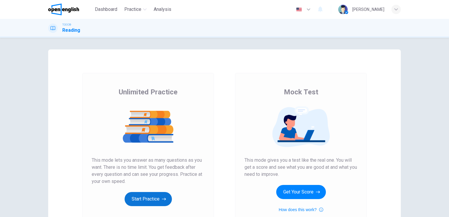
click at [149, 200] on button "Start Practice" at bounding box center [147, 199] width 47 height 14
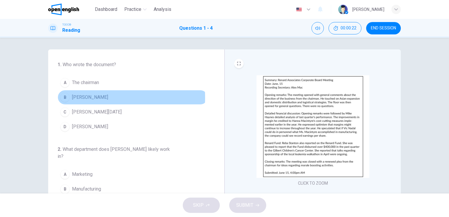
click at [63, 97] on div "B" at bounding box center [64, 96] width 9 height 9
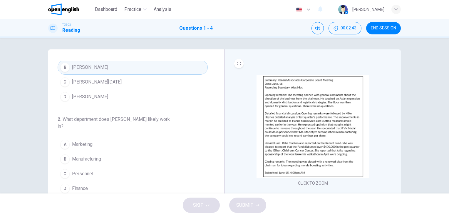
scroll to position [31, 0]
click at [303, 181] on button "CLICK TO ZOOM" at bounding box center [312, 183] width 35 height 8
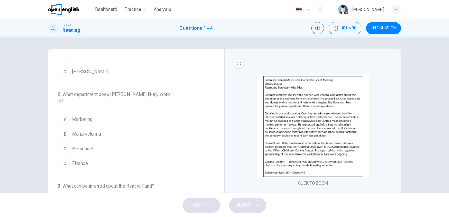
scroll to position [56, 0]
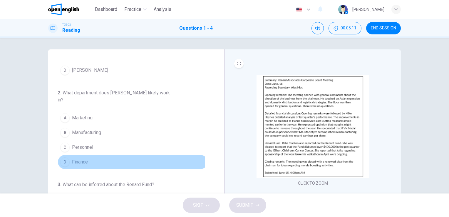
click at [79, 160] on span "Finance" at bounding box center [80, 161] width 16 height 7
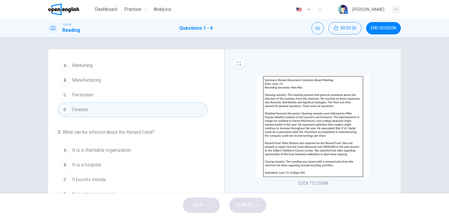
scroll to position [158, 0]
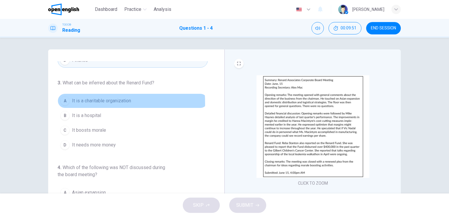
click at [65, 102] on div "A" at bounding box center [64, 100] width 9 height 9
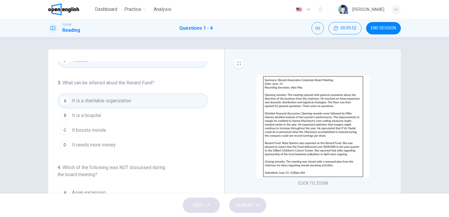
scroll to position [72, 0]
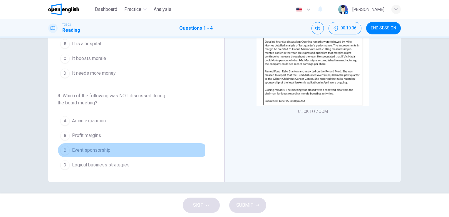
click at [96, 149] on span "Event sponsorship" at bounding box center [91, 149] width 38 height 7
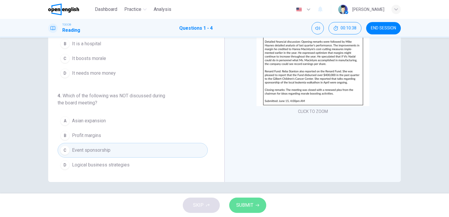
click at [245, 207] on span "SUBMIT" at bounding box center [244, 205] width 17 height 8
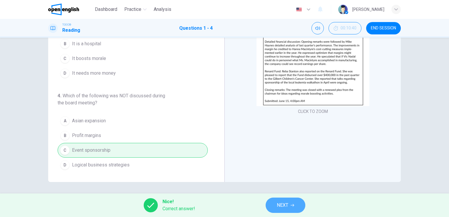
click at [285, 205] on span "NEXT" at bounding box center [282, 205] width 11 height 8
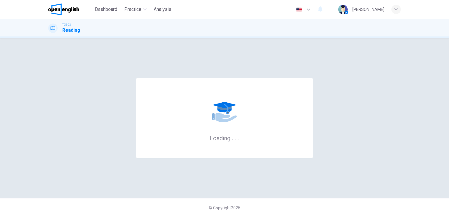
scroll to position [0, 0]
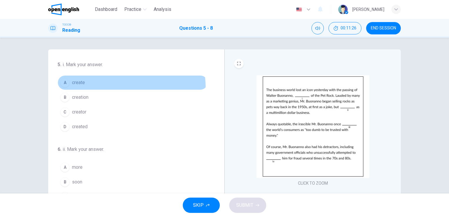
click at [81, 89] on button "A create" at bounding box center [133, 82] width 150 height 15
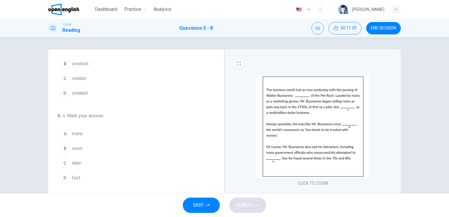
scroll to position [34, 0]
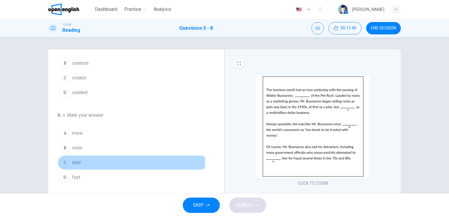
click at [85, 161] on button "C later" at bounding box center [133, 162] width 150 height 15
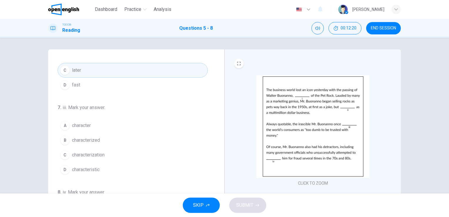
scroll to position [144, 0]
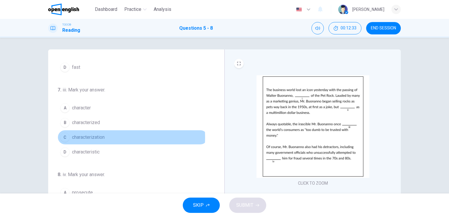
click at [100, 136] on span "characterization" at bounding box center [88, 137] width 33 height 7
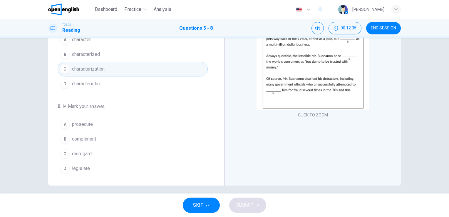
scroll to position [72, 0]
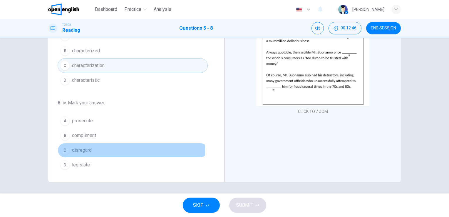
click at [91, 149] on button "C disregard" at bounding box center [133, 150] width 150 height 15
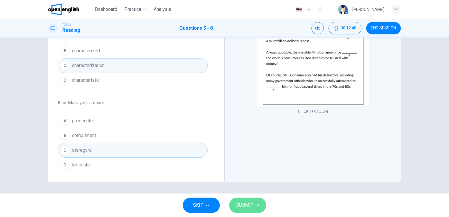
click at [248, 208] on span "SUBMIT" at bounding box center [244, 205] width 17 height 8
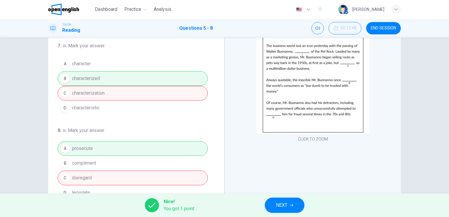
scroll to position [44, 0]
click at [280, 205] on span "NEXT" at bounding box center [281, 205] width 11 height 8
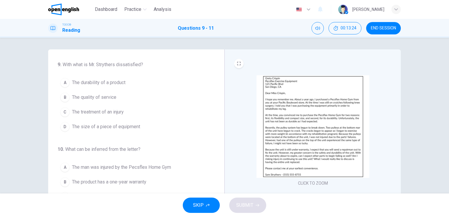
scroll to position [0, 0]
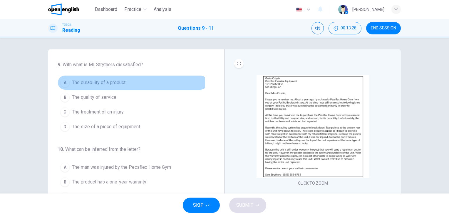
click at [102, 84] on span "The durability of a product" at bounding box center [98, 82] width 53 height 7
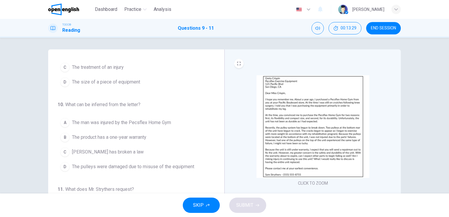
scroll to position [45, 0]
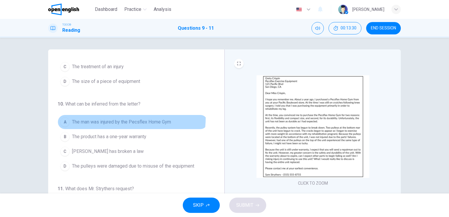
click at [125, 118] on span "The man was injured by the Pecsflex Home Gym" at bounding box center [121, 121] width 99 height 7
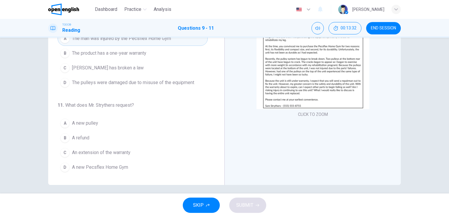
scroll to position [72, 0]
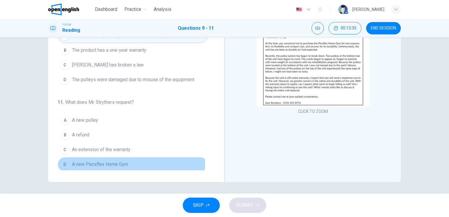
click at [105, 161] on span "A new Pecsflex Home Gym" at bounding box center [100, 164] width 56 height 7
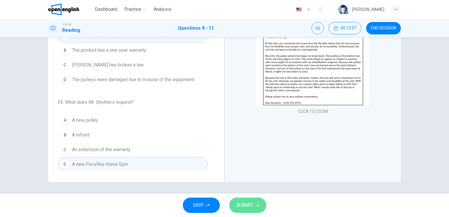
click at [244, 207] on span "SUBMIT" at bounding box center [244, 205] width 17 height 8
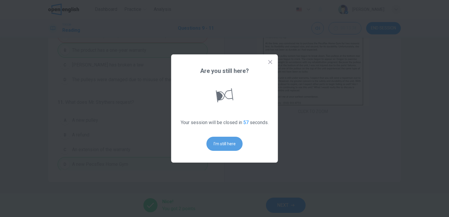
click at [220, 141] on button "I'm still here" at bounding box center [224, 144] width 36 height 14
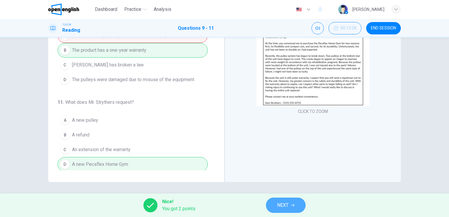
click at [286, 203] on span "NEXT" at bounding box center [282, 205] width 11 height 8
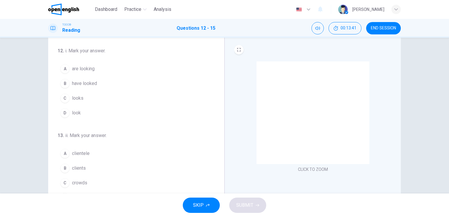
scroll to position [21, 0]
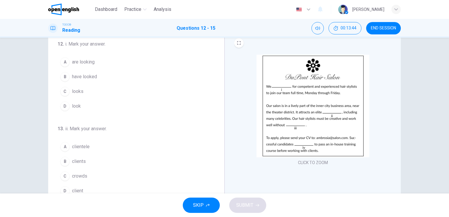
click at [86, 64] on span "are looking" at bounding box center [83, 61] width 23 height 7
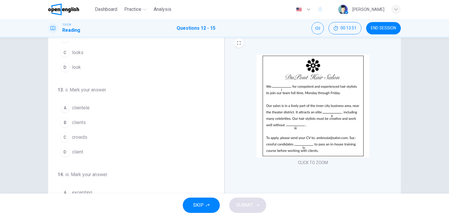
scroll to position [39, 0]
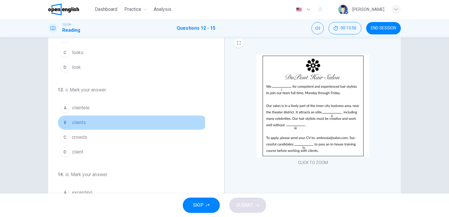
click at [63, 122] on div "B" at bounding box center [64, 122] width 9 height 9
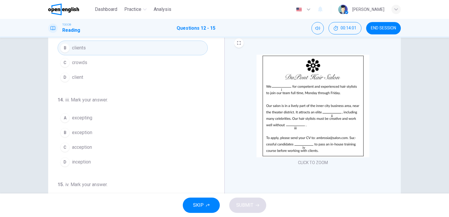
scroll to position [114, 0]
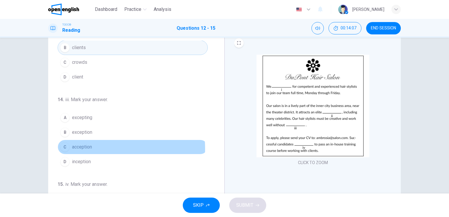
click at [74, 147] on span "acception" at bounding box center [82, 146] width 20 height 7
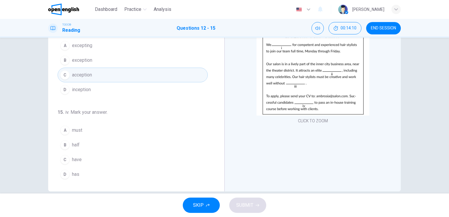
scroll to position [62, 0]
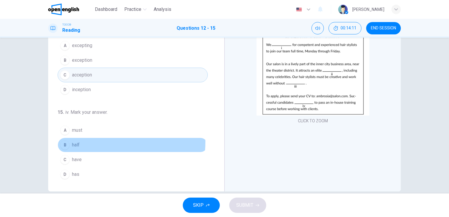
click at [98, 139] on button "B half" at bounding box center [133, 144] width 150 height 15
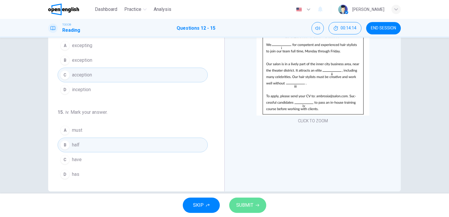
click at [249, 205] on span "SUBMIT" at bounding box center [244, 205] width 17 height 8
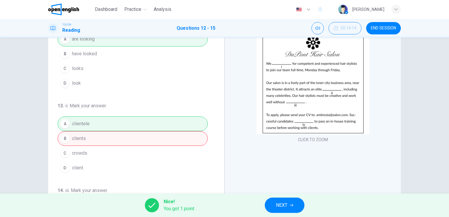
scroll to position [72, 0]
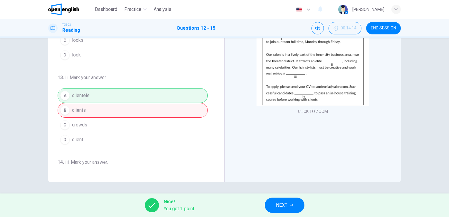
click at [285, 207] on span "NEXT" at bounding box center [281, 205] width 11 height 8
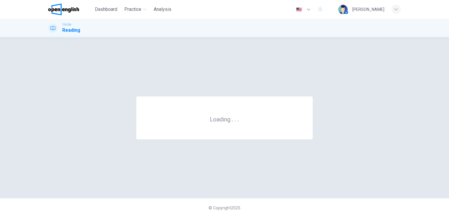
scroll to position [0, 0]
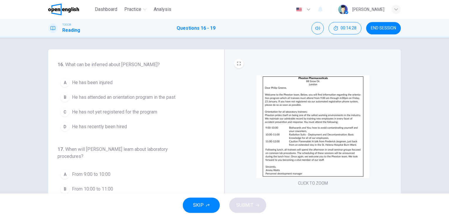
click at [98, 82] on span "He has been injured" at bounding box center [92, 82] width 41 height 7
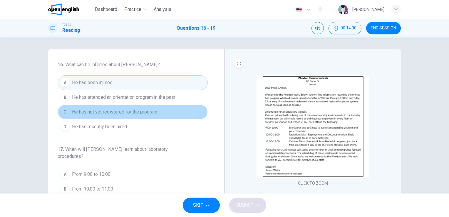
click at [139, 114] on span "He has not yet registered for the program" at bounding box center [114, 111] width 85 height 7
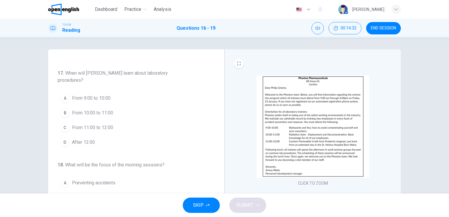
scroll to position [81, 0]
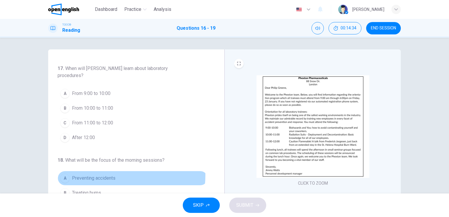
click at [101, 174] on span "Preventing accidents" at bounding box center [93, 177] width 43 height 7
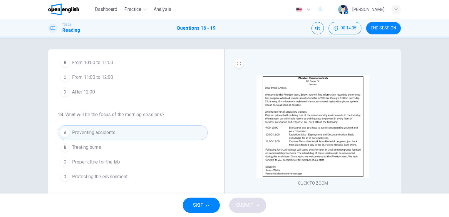
scroll to position [137, 0]
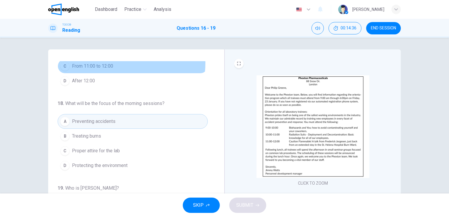
click at [112, 63] on span "From 11:00 to 12:00" at bounding box center [92, 66] width 41 height 7
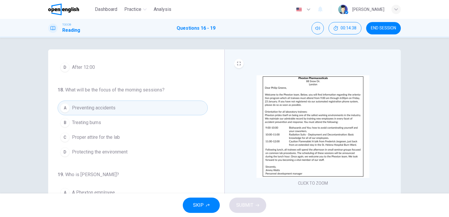
scroll to position [72, 0]
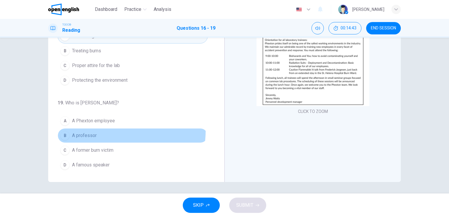
click at [98, 128] on button "B A professor" at bounding box center [133, 135] width 150 height 15
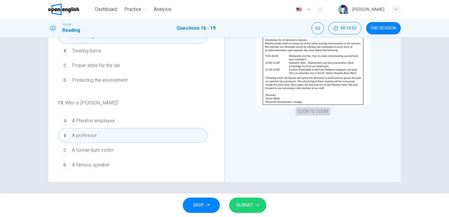
click at [316, 110] on button "CLICK TO ZOOM" at bounding box center [312, 111] width 35 height 8
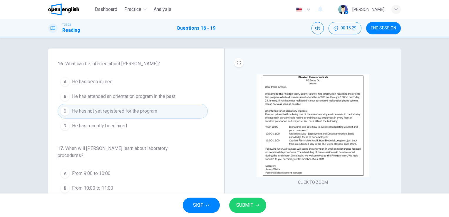
scroll to position [0, 0]
click at [179, 95] on button "[PERSON_NAME] has attended an orientation program in the past" at bounding box center [133, 97] width 150 height 15
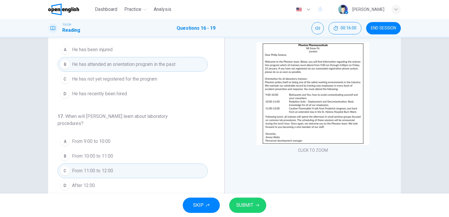
scroll to position [33, 0]
click at [311, 151] on button "CLICK TO ZOOM" at bounding box center [312, 149] width 35 height 8
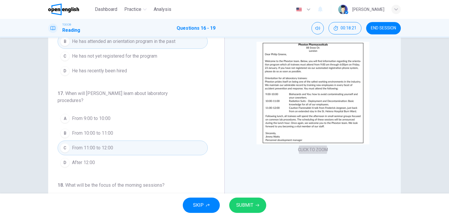
scroll to position [23, 0]
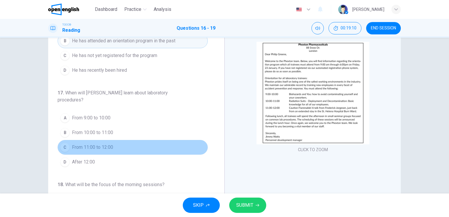
click at [170, 144] on button "C From 11:00 to 12:00" at bounding box center [133, 147] width 150 height 15
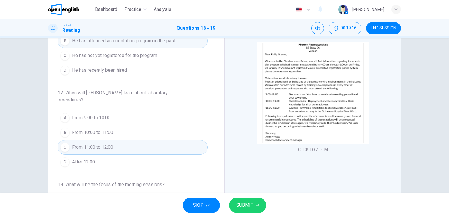
click at [166, 156] on button "D After 12:00" at bounding box center [133, 161] width 150 height 15
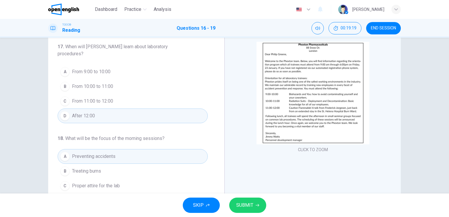
scroll to position [70, 0]
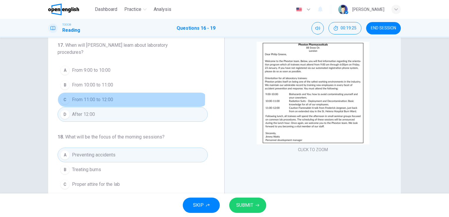
click at [113, 97] on button "C From 11:00 to 12:00" at bounding box center [133, 99] width 150 height 15
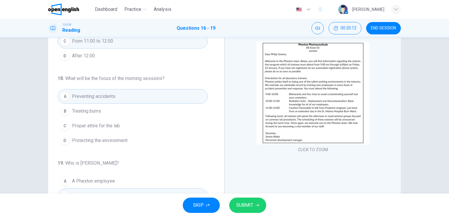
scroll to position [129, 0]
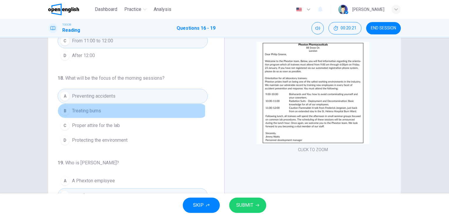
click at [93, 110] on span "Treating burns" at bounding box center [86, 110] width 29 height 7
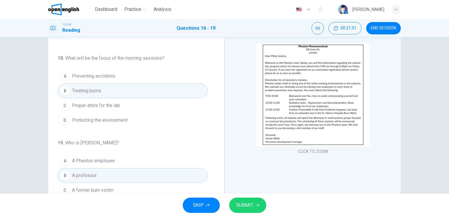
scroll to position [23, 0]
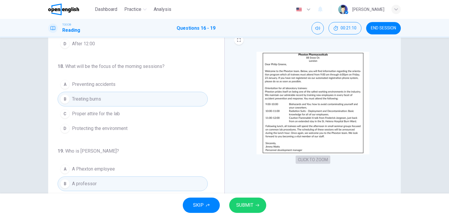
click at [304, 160] on button "CLICK TO ZOOM" at bounding box center [312, 159] width 35 height 8
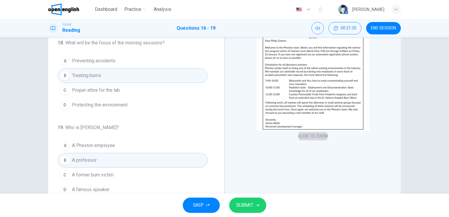
scroll to position [46, 0]
click at [314, 135] on button "CLICK TO ZOOM" at bounding box center [312, 137] width 35 height 8
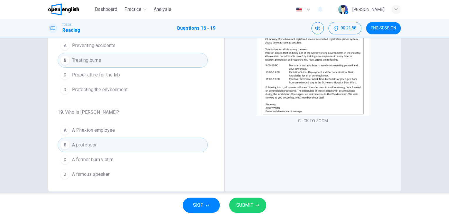
scroll to position [72, 0]
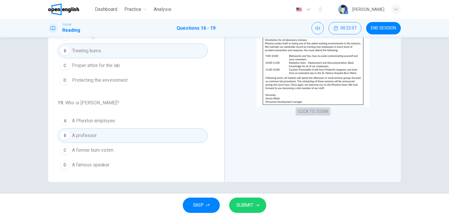
click at [303, 109] on button "CLICK TO ZOOM" at bounding box center [312, 111] width 35 height 8
click at [104, 163] on span "A famous speaker" at bounding box center [91, 164] width 38 height 7
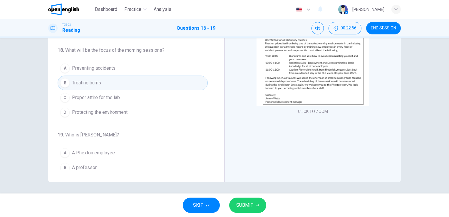
scroll to position [119, 0]
click at [302, 111] on button "CLICK TO ZOOM" at bounding box center [312, 111] width 35 height 8
click at [242, 204] on span "SUBMIT" at bounding box center [244, 205] width 17 height 8
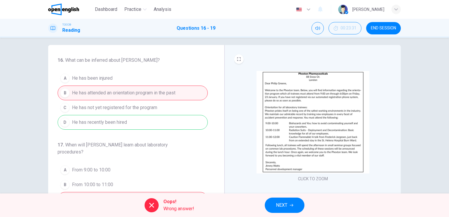
scroll to position [4, 0]
click at [279, 208] on span "NEXT" at bounding box center [281, 205] width 11 height 8
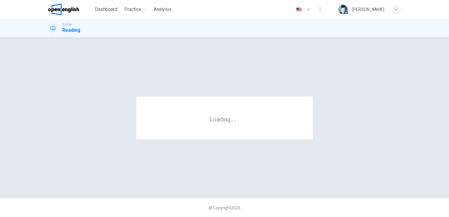
scroll to position [0, 0]
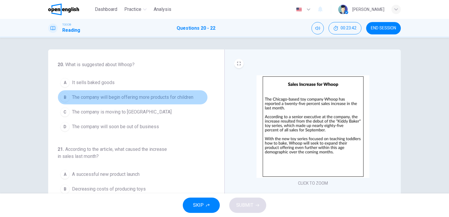
click at [168, 99] on span "The company will begin offering more products for children" at bounding box center [132, 97] width 121 height 7
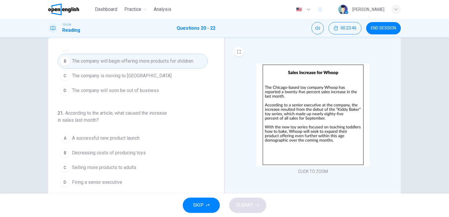
scroll to position [26, 0]
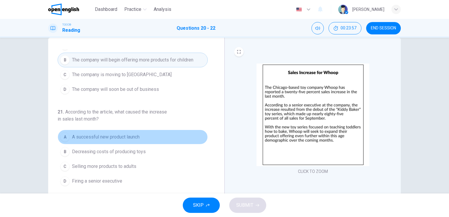
click at [132, 139] on span "A successful new product launch" at bounding box center [106, 136] width 68 height 7
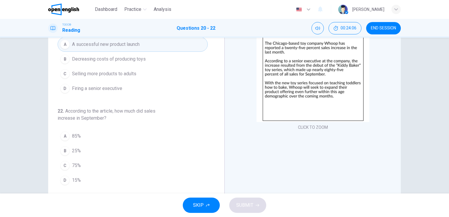
scroll to position [59, 0]
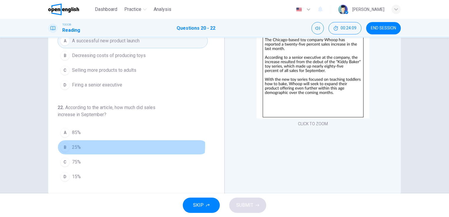
click at [86, 143] on button "B 25%" at bounding box center [133, 147] width 150 height 15
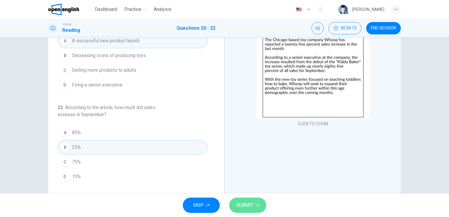
click at [243, 207] on span "SUBMIT" at bounding box center [244, 205] width 17 height 8
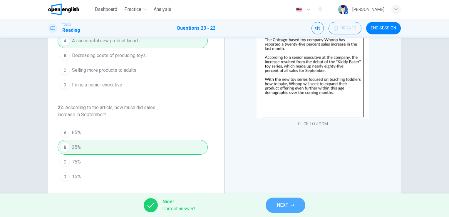
click at [280, 207] on span "NEXT" at bounding box center [282, 205] width 11 height 8
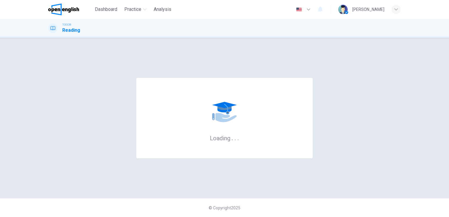
scroll to position [0, 0]
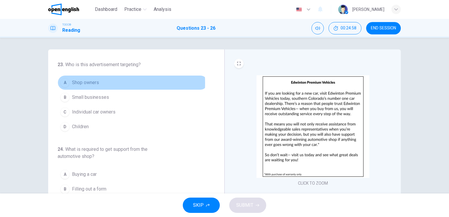
click at [86, 83] on span "Shop owners" at bounding box center [85, 82] width 27 height 7
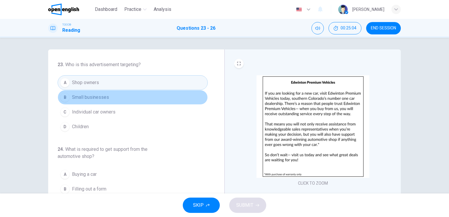
click at [137, 95] on button "B Small businesses" at bounding box center [133, 97] width 150 height 15
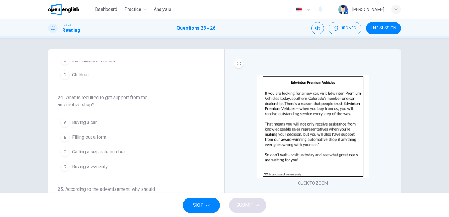
scroll to position [52, 0]
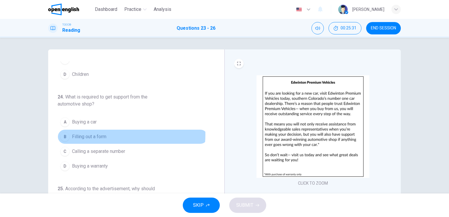
click at [97, 133] on span "Filling out a form" at bounding box center [89, 136] width 34 height 7
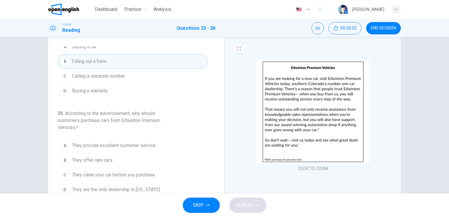
scroll to position [114, 0]
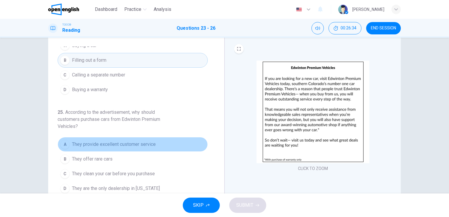
click at [144, 141] on span "They provide excellent customer service" at bounding box center [114, 144] width 84 height 7
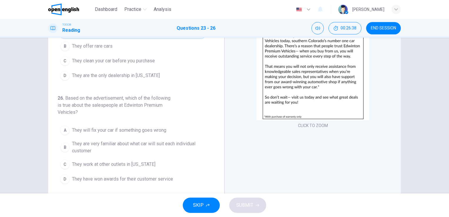
scroll to position [58, 0]
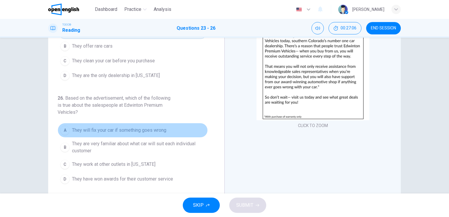
click at [157, 130] on span "They will fix your car if something goes wrong" at bounding box center [119, 130] width 94 height 7
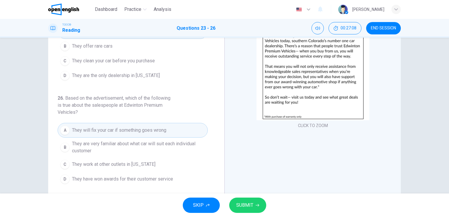
click at [250, 206] on span "SUBMIT" at bounding box center [244, 205] width 17 height 8
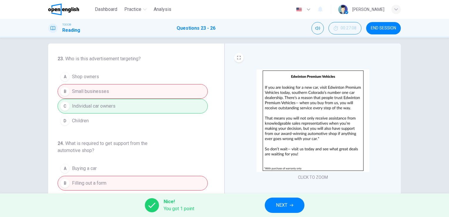
scroll to position [6, 0]
click at [281, 205] on span "NEXT" at bounding box center [281, 205] width 11 height 8
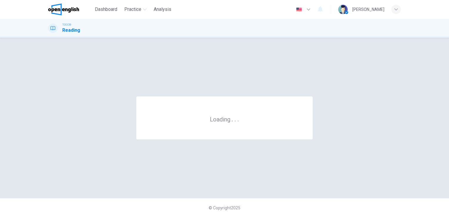
scroll to position [0, 0]
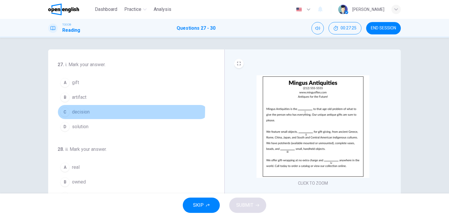
click at [85, 110] on span "decision" at bounding box center [81, 111] width 18 height 7
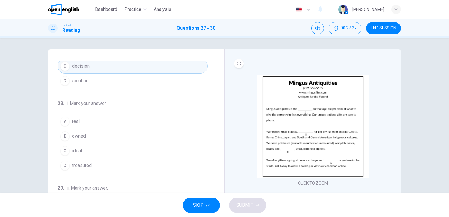
scroll to position [47, 0]
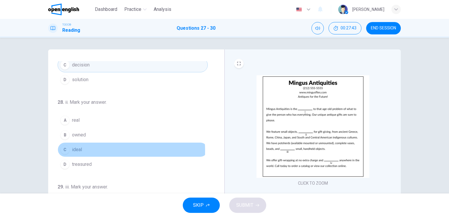
click at [62, 150] on div "C" at bounding box center [64, 149] width 9 height 9
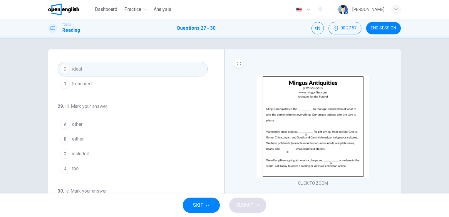
scroll to position [143, 0]
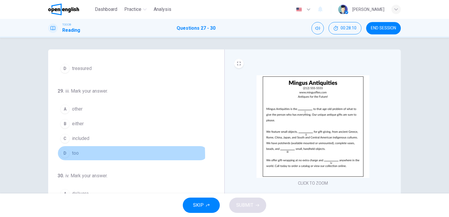
click at [76, 154] on span "too" at bounding box center [75, 152] width 7 height 7
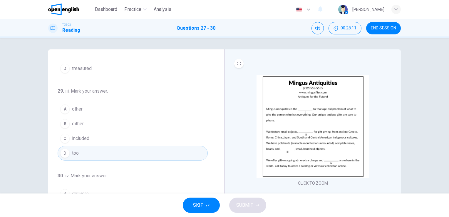
scroll to position [144, 0]
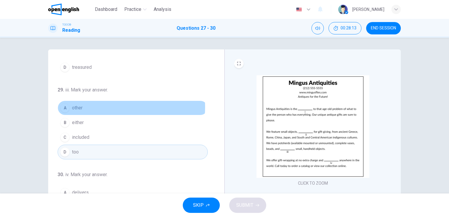
click at [101, 106] on button "A other" at bounding box center [133, 107] width 150 height 15
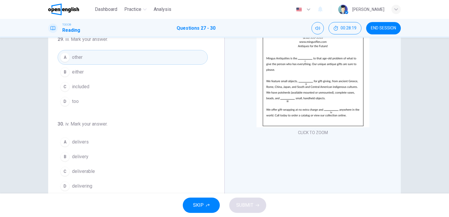
scroll to position [51, 0]
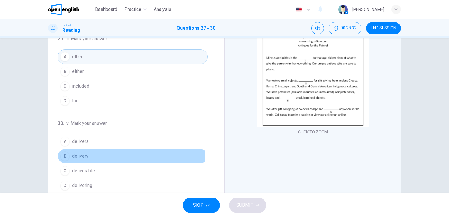
click at [95, 156] on button "B delivery" at bounding box center [133, 156] width 150 height 15
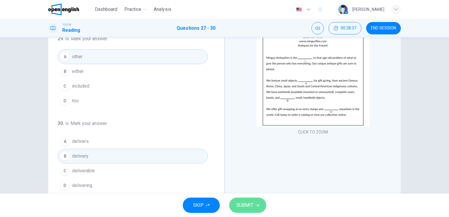
click at [241, 203] on span "SUBMIT" at bounding box center [244, 205] width 17 height 8
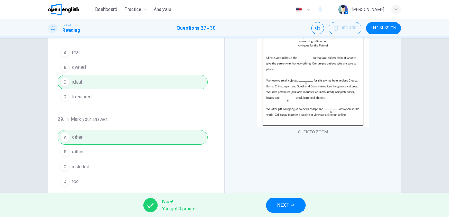
scroll to position [64, 0]
click at [287, 204] on span "NEXT" at bounding box center [282, 205] width 11 height 8
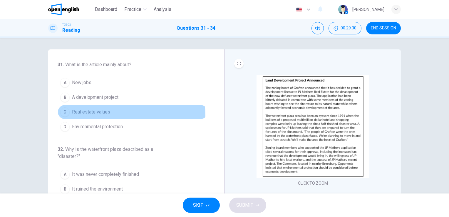
click at [105, 114] on span "Real estate values" at bounding box center [91, 111] width 38 height 7
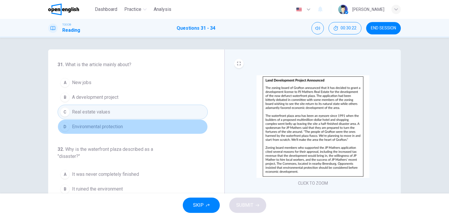
click at [159, 127] on button "D Environmental protection" at bounding box center [133, 126] width 150 height 15
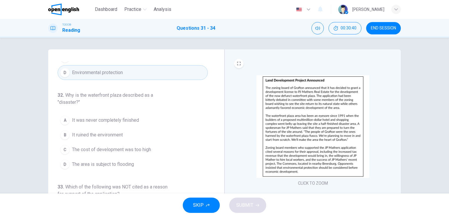
scroll to position [54, 0]
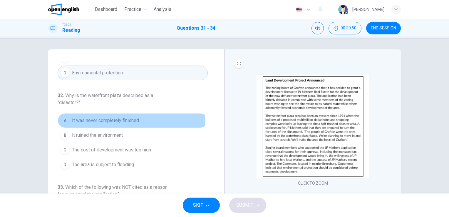
click at [128, 121] on span "It was never completely finished" at bounding box center [105, 120] width 67 height 7
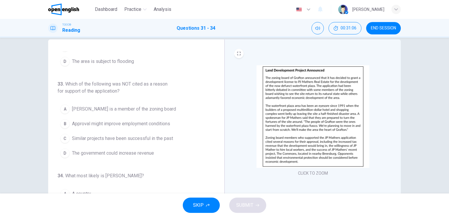
scroll to position [146, 0]
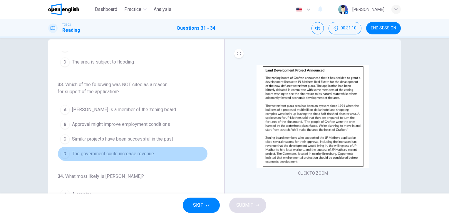
click at [152, 150] on span "The government could increase revenue" at bounding box center [113, 153] width 82 height 7
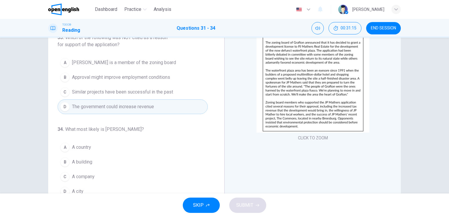
scroll to position [72, 0]
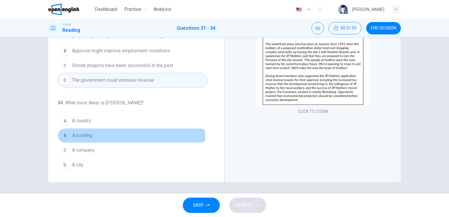
click at [82, 134] on span "A building" at bounding box center [82, 135] width 20 height 7
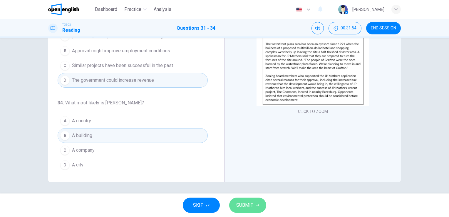
click at [242, 203] on span "SUBMIT" at bounding box center [244, 205] width 17 height 8
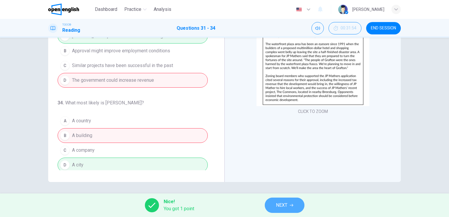
click at [275, 206] on button "NEXT" at bounding box center [285, 204] width 40 height 15
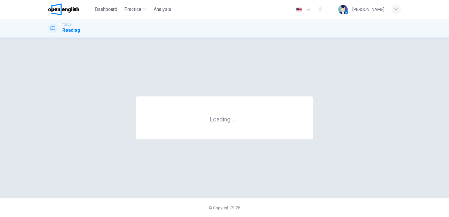
scroll to position [0, 0]
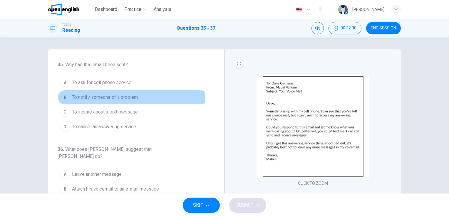
click at [111, 100] on span "To notify someone of a problem" at bounding box center [105, 97] width 66 height 7
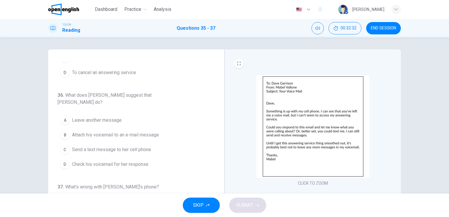
scroll to position [60, 0]
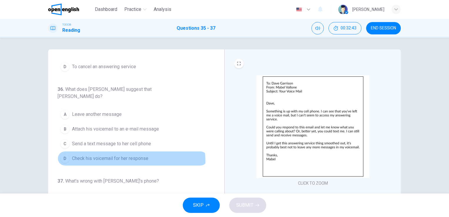
click at [127, 155] on span "Check his voicemail for her response" at bounding box center [110, 158] width 76 height 7
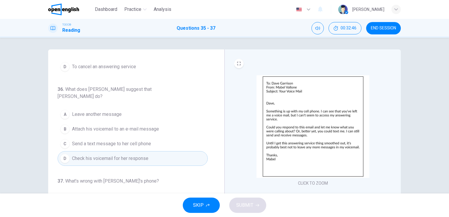
click at [134, 125] on span "Attach his voicemail to an e-mail message" at bounding box center [115, 128] width 87 height 7
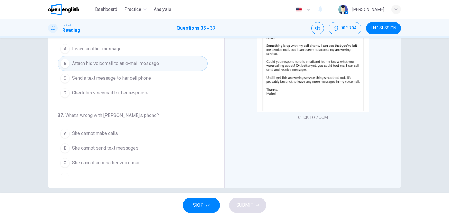
scroll to position [65, 0]
click at [114, 145] on span "She cannot send text messages" at bounding box center [105, 148] width 66 height 7
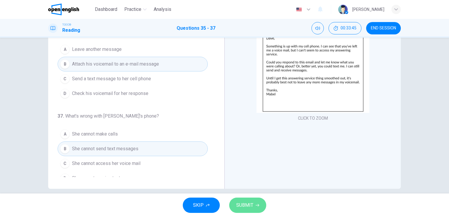
click at [248, 204] on span "SUBMIT" at bounding box center [244, 205] width 17 height 8
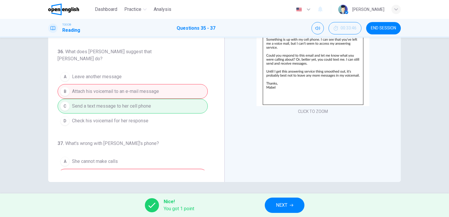
scroll to position [60, 0]
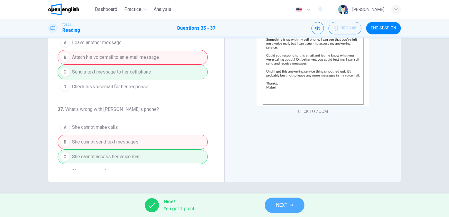
click at [279, 204] on span "NEXT" at bounding box center [281, 205] width 11 height 8
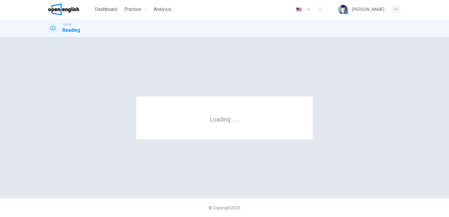
scroll to position [0, 0]
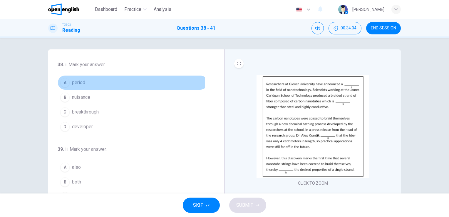
click at [94, 81] on button "A period" at bounding box center [133, 82] width 150 height 15
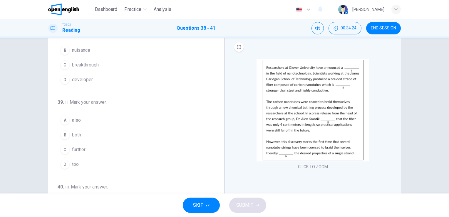
scroll to position [31, 0]
click at [80, 118] on button "A also" at bounding box center [133, 120] width 150 height 15
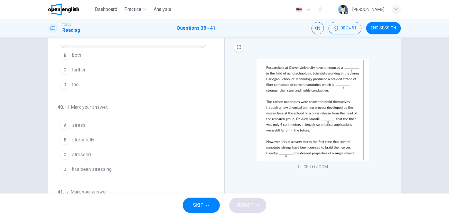
scroll to position [112, 0]
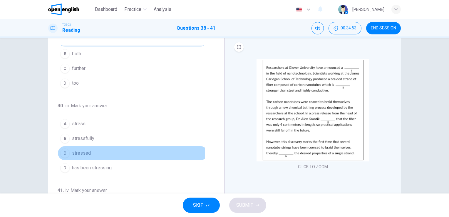
click at [70, 149] on button "C stressed" at bounding box center [133, 153] width 150 height 15
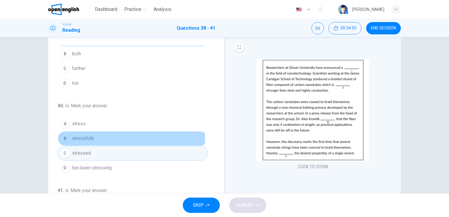
click at [80, 136] on span "stressfully" at bounding box center [83, 138] width 22 height 7
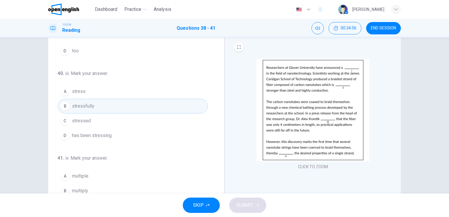
scroll to position [72, 0]
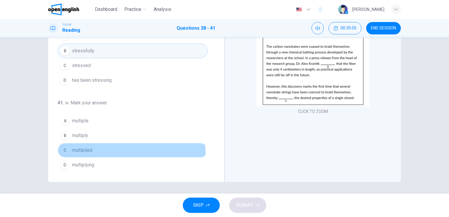
click at [93, 154] on button "C multiplied" at bounding box center [133, 150] width 150 height 15
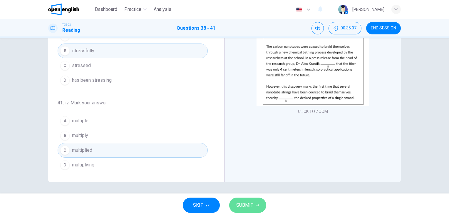
click at [247, 208] on span "SUBMIT" at bounding box center [244, 205] width 17 height 8
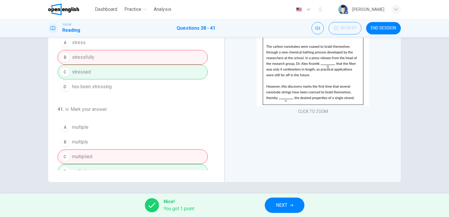
scroll to position [144, 0]
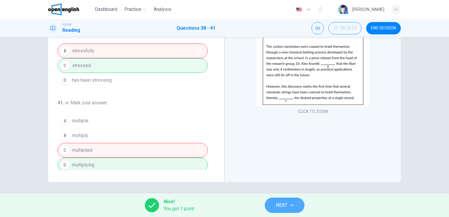
click at [284, 205] on span "NEXT" at bounding box center [281, 205] width 11 height 8
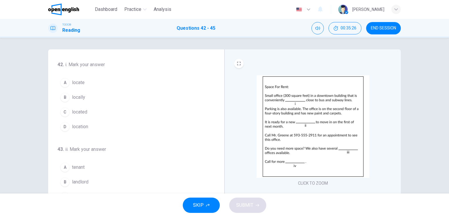
click at [80, 127] on span "location" at bounding box center [80, 126] width 16 height 7
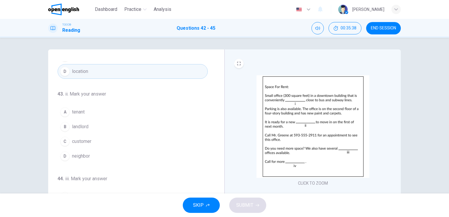
scroll to position [56, 0]
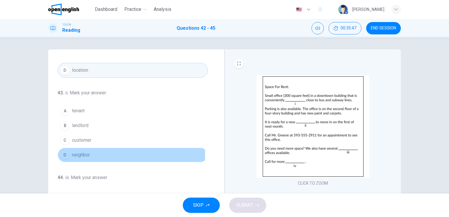
click at [91, 153] on button "D neighbor" at bounding box center [133, 154] width 150 height 15
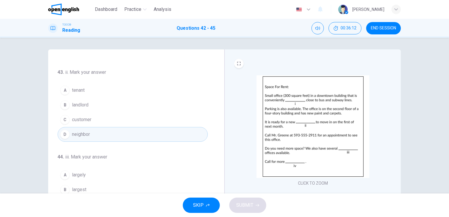
scroll to position [76, 0]
click at [93, 119] on button "C customer" at bounding box center [133, 120] width 150 height 15
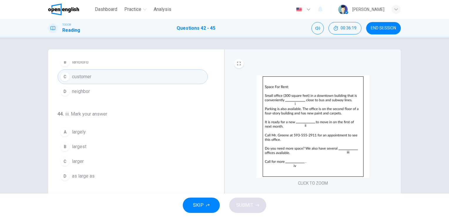
scroll to position [121, 0]
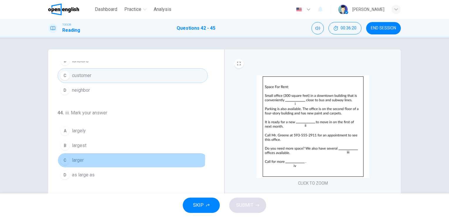
click at [84, 157] on button "C larger" at bounding box center [133, 160] width 150 height 15
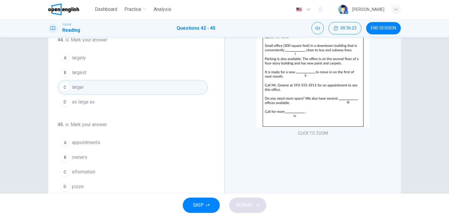
scroll to position [72, 0]
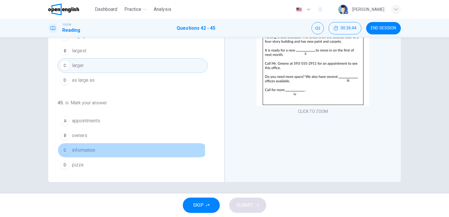
click at [100, 149] on button "C information" at bounding box center [133, 150] width 150 height 15
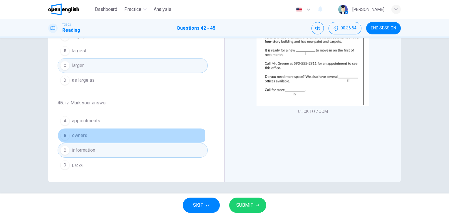
click at [94, 132] on button "B owners" at bounding box center [133, 135] width 150 height 15
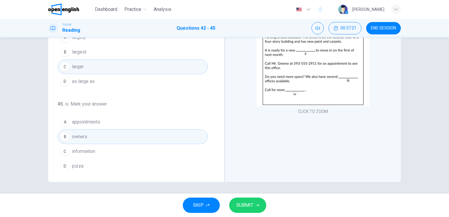
scroll to position [144, 0]
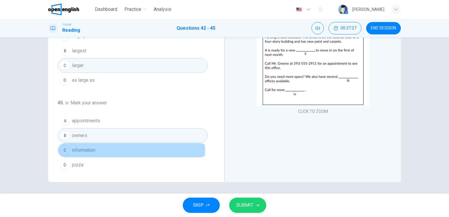
click at [105, 146] on button "C information" at bounding box center [133, 150] width 150 height 15
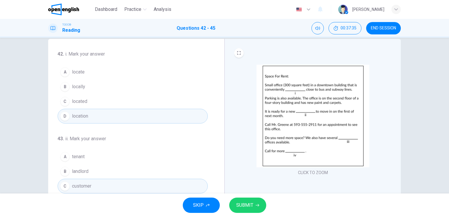
scroll to position [11, 0]
click at [238, 203] on span "SUBMIT" at bounding box center [244, 205] width 17 height 8
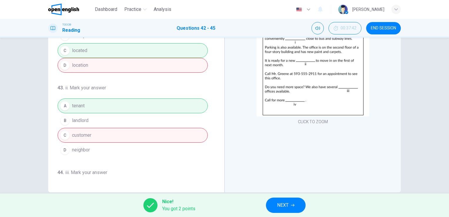
scroll to position [72, 0]
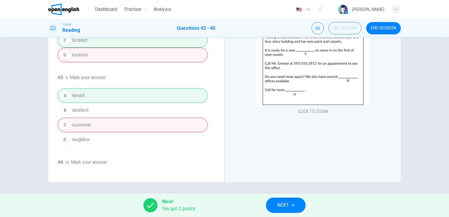
click at [286, 210] on button "NEXT" at bounding box center [286, 204] width 40 height 15
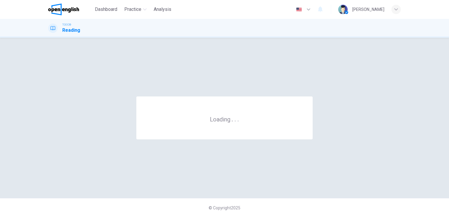
scroll to position [0, 0]
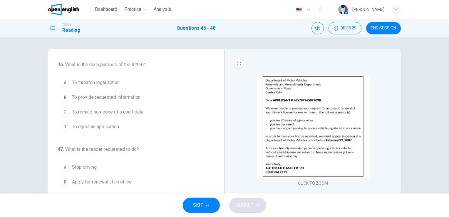
click at [135, 95] on span "To provide requested information" at bounding box center [106, 97] width 68 height 7
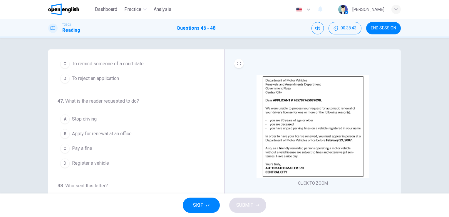
scroll to position [49, 0]
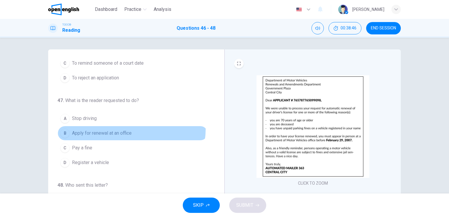
click at [128, 128] on button "B Apply for renewal at an office" at bounding box center [133, 133] width 150 height 15
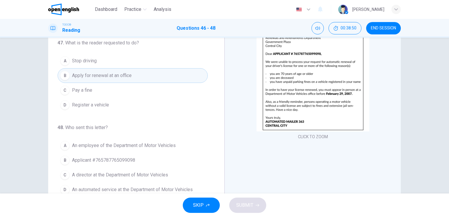
scroll to position [47, 0]
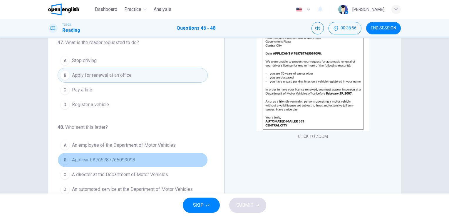
click at [132, 159] on span "Applicant #765787765099098" at bounding box center [103, 159] width 63 height 7
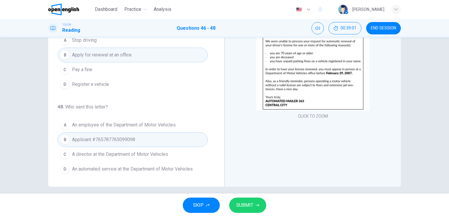
scroll to position [72, 0]
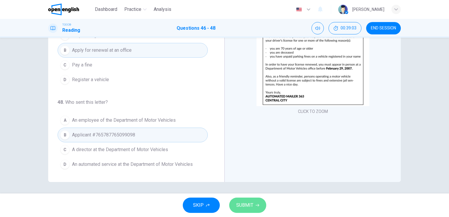
click at [242, 210] on button "SUBMIT" at bounding box center [247, 204] width 37 height 15
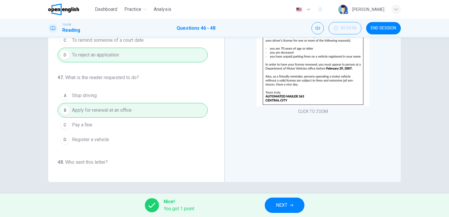
scroll to position [60, 0]
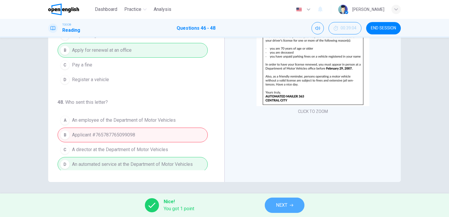
click at [279, 206] on span "NEXT" at bounding box center [281, 205] width 11 height 8
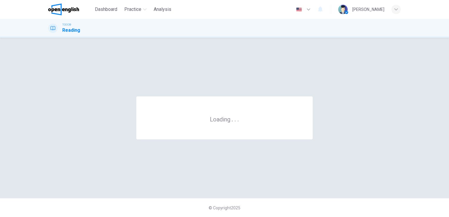
scroll to position [0, 0]
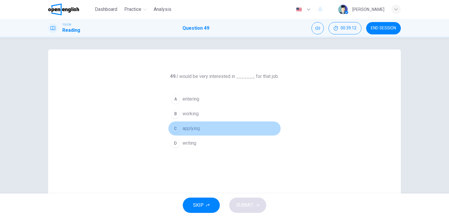
click at [198, 131] on span "applying" at bounding box center [190, 128] width 17 height 7
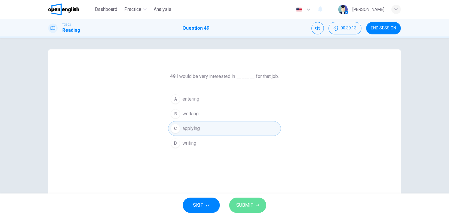
click at [240, 206] on span "SUBMIT" at bounding box center [244, 205] width 17 height 8
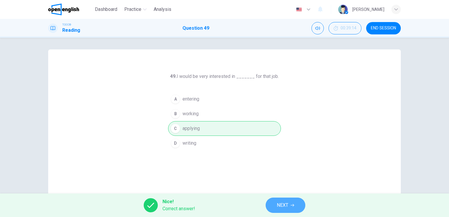
click at [274, 201] on button "NEXT" at bounding box center [285, 204] width 40 height 15
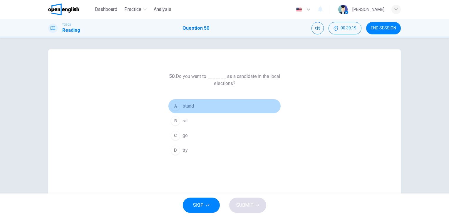
click at [171, 106] on div "A" at bounding box center [175, 105] width 9 height 9
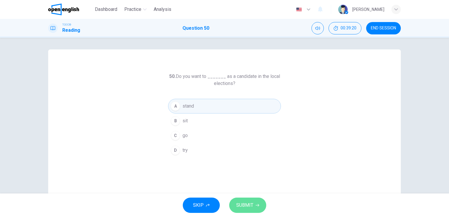
click at [244, 203] on span "SUBMIT" at bounding box center [244, 205] width 17 height 8
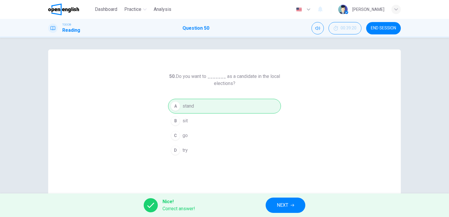
click at [288, 205] on span "NEXT" at bounding box center [282, 205] width 11 height 8
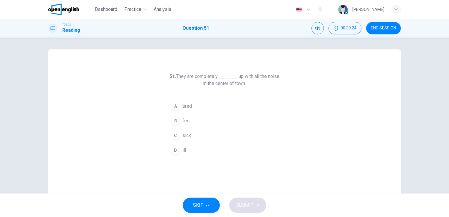
click at [195, 122] on button "B fed" at bounding box center [224, 120] width 113 height 15
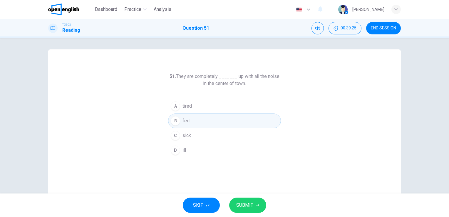
click at [242, 206] on span "SUBMIT" at bounding box center [244, 205] width 17 height 8
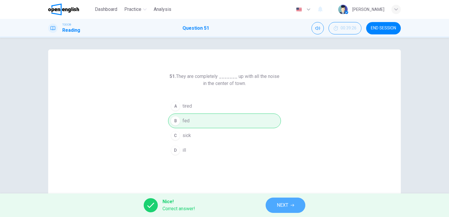
click at [290, 206] on button "NEXT" at bounding box center [285, 204] width 40 height 15
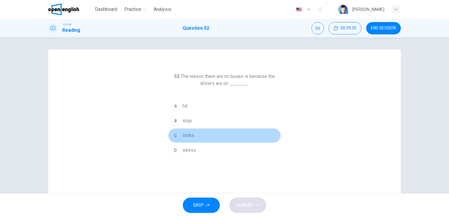
click at [177, 135] on div "C" at bounding box center [175, 135] width 9 height 9
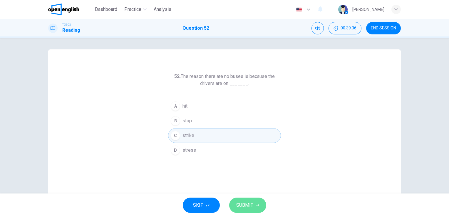
click at [240, 202] on span "SUBMIT" at bounding box center [244, 205] width 17 height 8
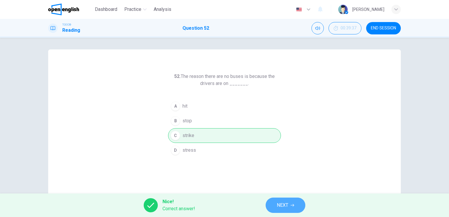
click at [281, 203] on span "NEXT" at bounding box center [282, 205] width 11 height 8
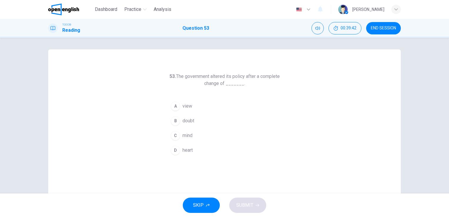
click at [174, 151] on div "D" at bounding box center [175, 149] width 9 height 9
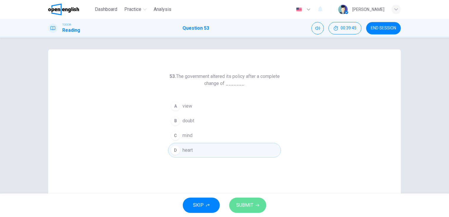
click at [254, 202] on button "SUBMIT" at bounding box center [247, 204] width 37 height 15
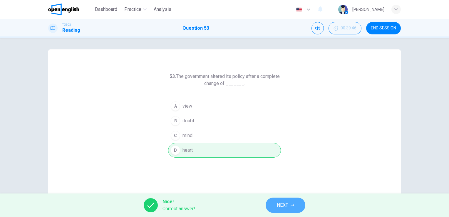
click at [283, 205] on span "NEXT" at bounding box center [282, 205] width 11 height 8
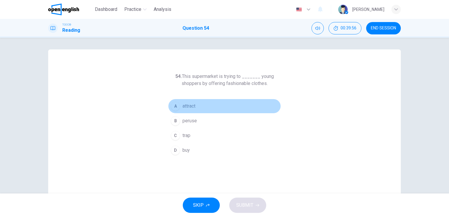
click at [175, 107] on div "A" at bounding box center [175, 105] width 9 height 9
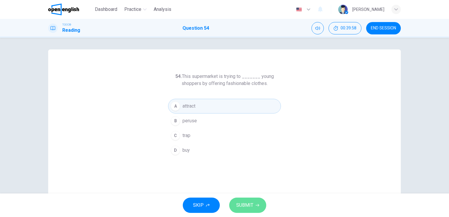
click at [244, 204] on span "SUBMIT" at bounding box center [244, 205] width 17 height 8
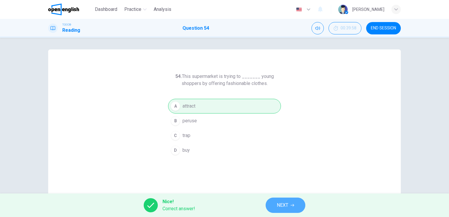
click at [282, 206] on span "NEXT" at bounding box center [282, 205] width 11 height 8
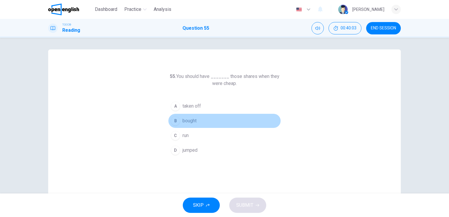
click at [173, 120] on div "B" at bounding box center [175, 120] width 9 height 9
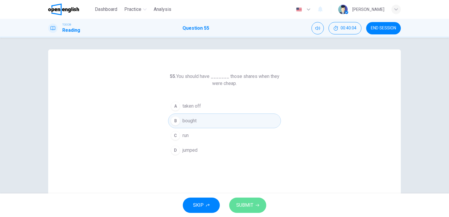
click at [248, 205] on span "SUBMIT" at bounding box center [244, 205] width 17 height 8
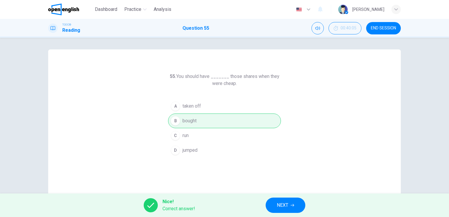
click at [283, 204] on span "NEXT" at bounding box center [282, 205] width 11 height 8
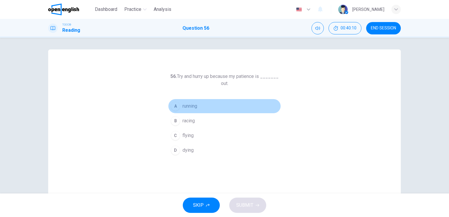
click at [198, 109] on button "A running" at bounding box center [224, 106] width 113 height 15
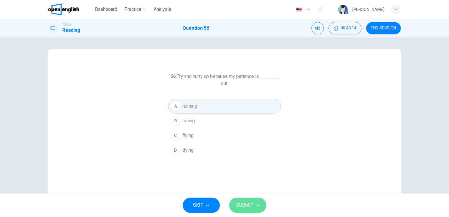
click at [246, 204] on span "SUBMIT" at bounding box center [244, 205] width 17 height 8
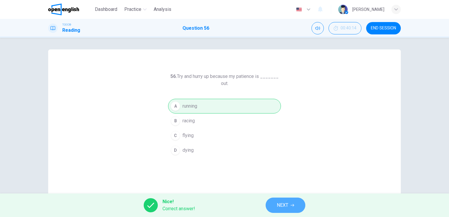
click at [295, 207] on button "NEXT" at bounding box center [285, 204] width 40 height 15
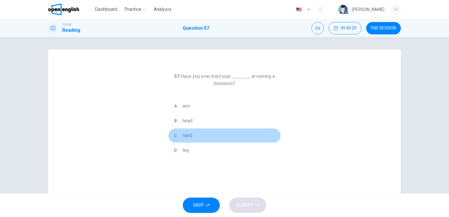
click at [171, 136] on div "C" at bounding box center [175, 135] width 9 height 9
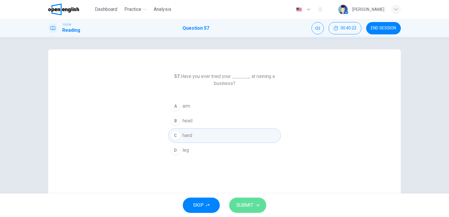
click at [250, 206] on span "SUBMIT" at bounding box center [244, 205] width 17 height 8
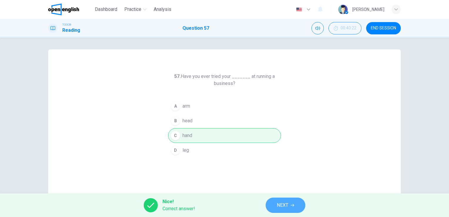
click at [287, 202] on span "NEXT" at bounding box center [282, 205] width 11 height 8
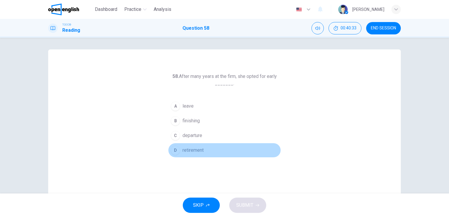
click at [194, 151] on span "retirement" at bounding box center [192, 149] width 21 height 7
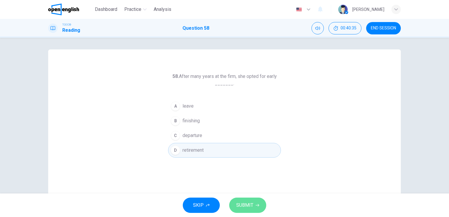
click at [248, 205] on span "SUBMIT" at bounding box center [244, 205] width 17 height 8
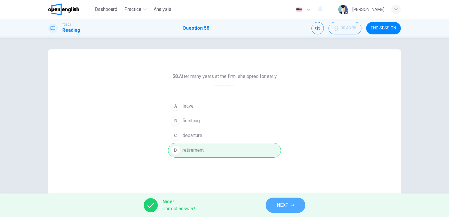
click at [285, 203] on span "NEXT" at bounding box center [282, 205] width 11 height 8
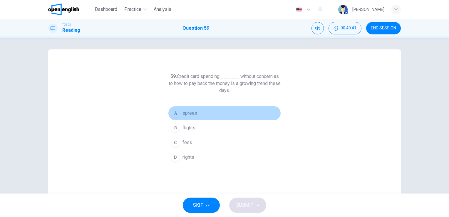
click at [176, 113] on div "A" at bounding box center [175, 112] width 9 height 9
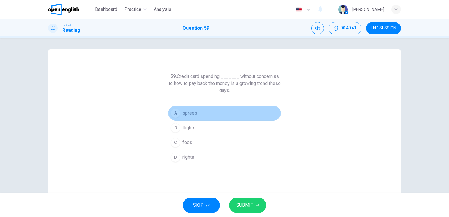
click at [176, 113] on div "A" at bounding box center [175, 112] width 9 height 9
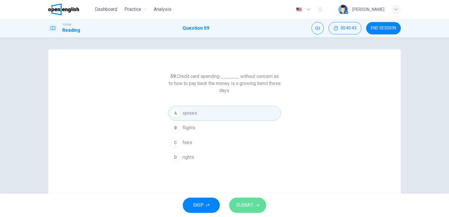
click at [248, 203] on span "SUBMIT" at bounding box center [244, 205] width 17 height 8
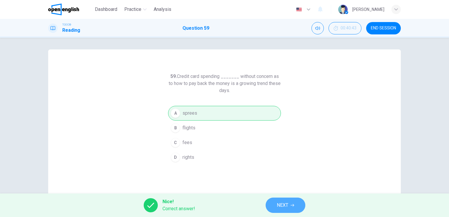
click at [287, 206] on span "NEXT" at bounding box center [282, 205] width 11 height 8
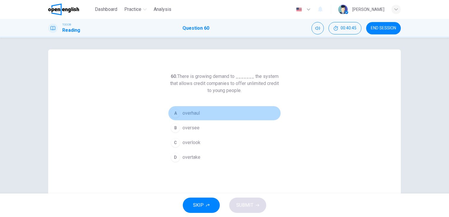
click at [190, 113] on span "overhaul" at bounding box center [190, 113] width 17 height 7
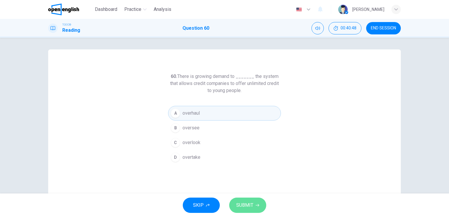
click at [249, 204] on span "SUBMIT" at bounding box center [244, 205] width 17 height 8
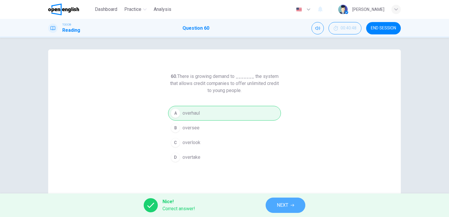
click at [282, 206] on span "NEXT" at bounding box center [282, 205] width 11 height 8
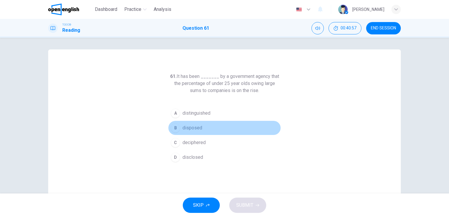
click at [198, 132] on button "B disposed" at bounding box center [224, 127] width 113 height 15
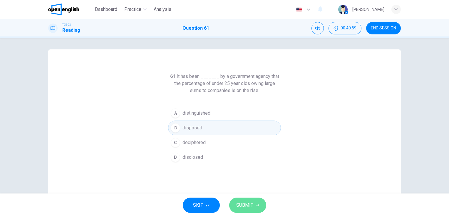
click at [247, 205] on span "SUBMIT" at bounding box center [244, 205] width 17 height 8
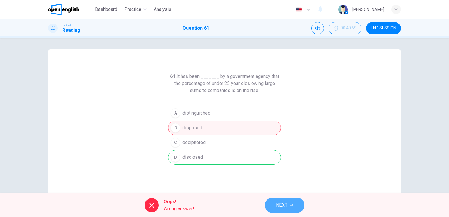
click at [282, 207] on span "NEXT" at bounding box center [281, 205] width 11 height 8
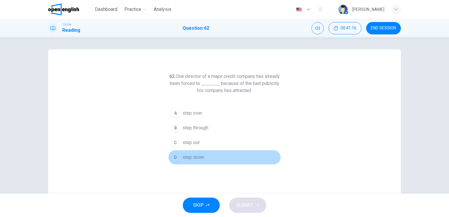
click at [188, 159] on span "step down" at bounding box center [193, 157] width 22 height 7
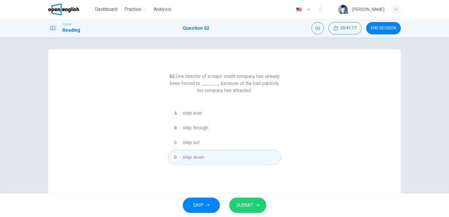
click at [247, 207] on span "SUBMIT" at bounding box center [244, 205] width 17 height 8
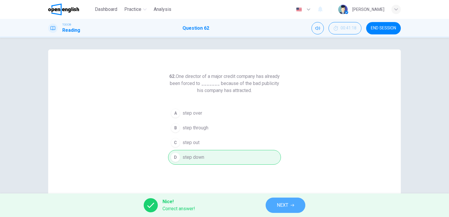
click at [289, 207] on button "NEXT" at bounding box center [285, 204] width 40 height 15
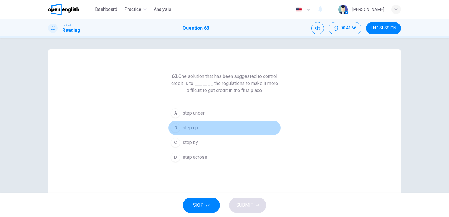
click at [174, 127] on div "B" at bounding box center [175, 127] width 9 height 9
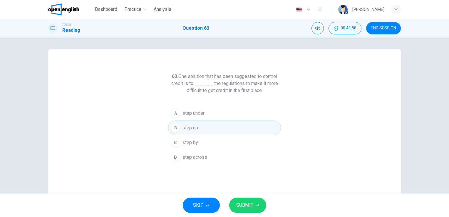
click at [244, 206] on span "SUBMIT" at bounding box center [244, 205] width 17 height 8
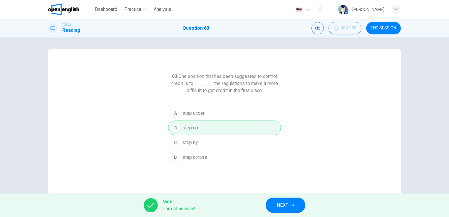
click at [282, 206] on span "NEXT" at bounding box center [282, 205] width 11 height 8
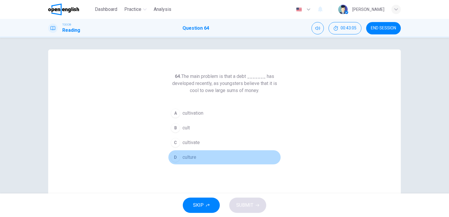
click at [191, 155] on span "culture" at bounding box center [189, 157] width 14 height 7
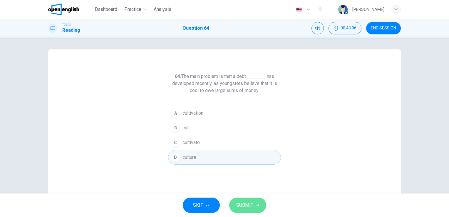
click at [245, 203] on span "SUBMIT" at bounding box center [244, 205] width 17 height 8
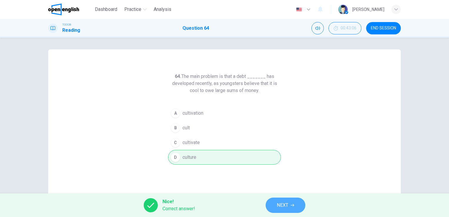
click at [279, 205] on span "NEXT" at bounding box center [282, 205] width 11 height 8
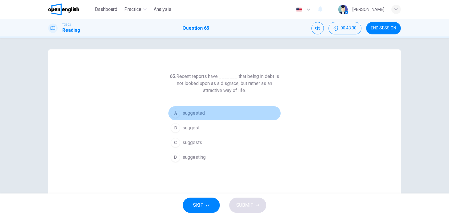
click at [179, 114] on button "A suggested" at bounding box center [224, 113] width 113 height 15
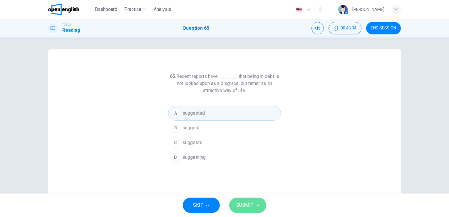
click at [252, 204] on span "SUBMIT" at bounding box center [244, 205] width 17 height 8
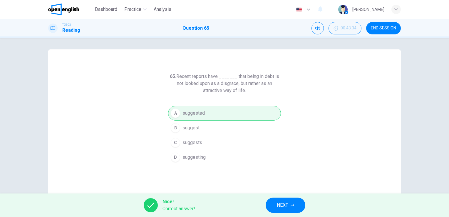
click at [275, 205] on button "NEXT" at bounding box center [285, 204] width 40 height 15
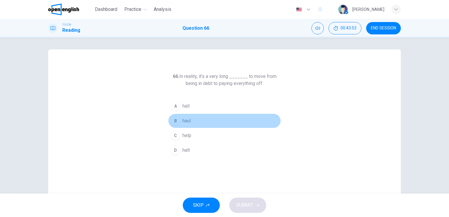
click at [178, 122] on button "B haul" at bounding box center [224, 120] width 113 height 15
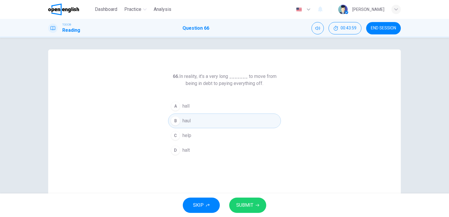
click at [243, 203] on span "SUBMIT" at bounding box center [244, 205] width 17 height 8
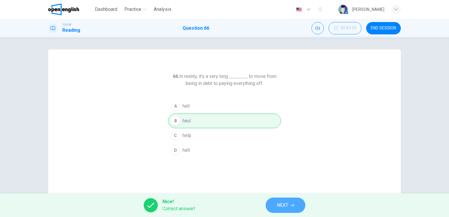
click at [284, 205] on span "NEXT" at bounding box center [282, 205] width 11 height 8
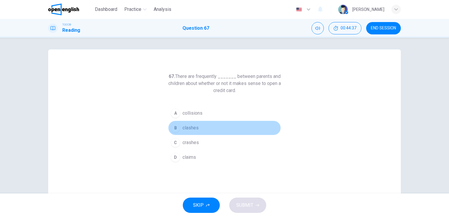
click at [176, 129] on div "B" at bounding box center [175, 127] width 9 height 9
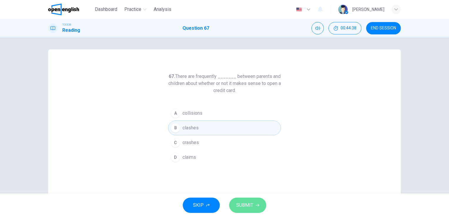
click at [250, 204] on span "SUBMIT" at bounding box center [244, 205] width 17 height 8
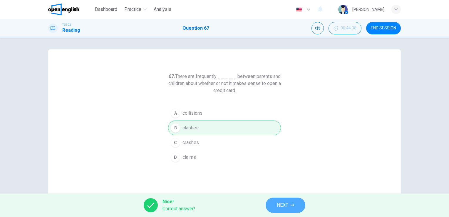
click at [284, 200] on button "NEXT" at bounding box center [285, 204] width 40 height 15
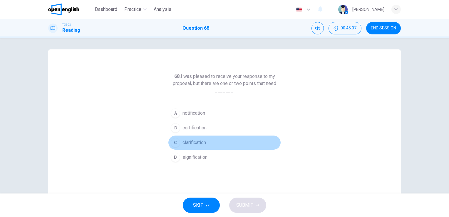
click at [196, 147] on button "C clarification" at bounding box center [224, 142] width 113 height 15
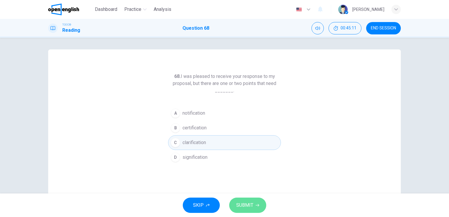
click at [246, 206] on span "SUBMIT" at bounding box center [244, 205] width 17 height 8
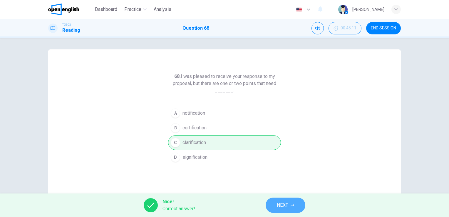
click at [283, 205] on span "NEXT" at bounding box center [282, 205] width 11 height 8
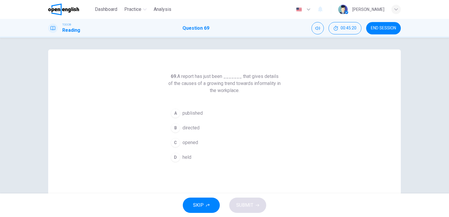
click at [200, 118] on button "A published" at bounding box center [224, 113] width 113 height 15
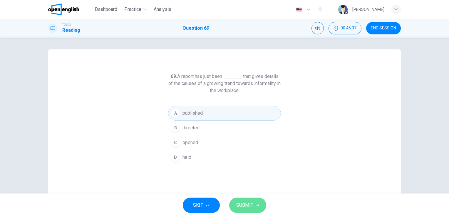
click at [245, 211] on button "SUBMIT" at bounding box center [247, 204] width 37 height 15
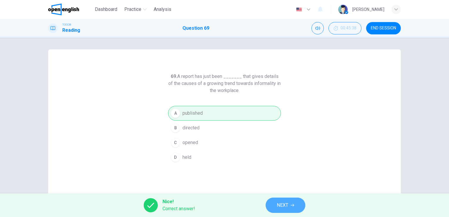
click at [280, 205] on span "NEXT" at bounding box center [282, 205] width 11 height 8
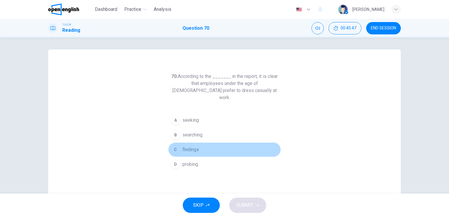
click at [175, 145] on div "C" at bounding box center [175, 149] width 9 height 9
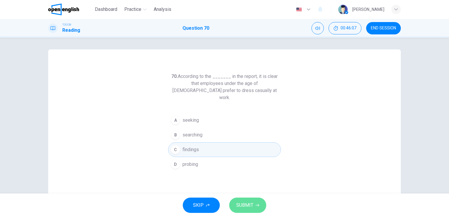
click at [242, 207] on span "SUBMIT" at bounding box center [244, 205] width 17 height 8
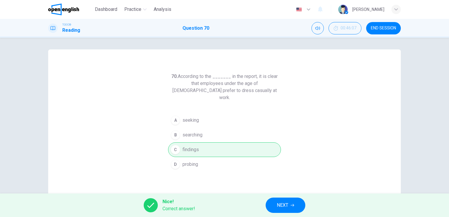
click at [284, 206] on span "NEXT" at bounding box center [282, 205] width 11 height 8
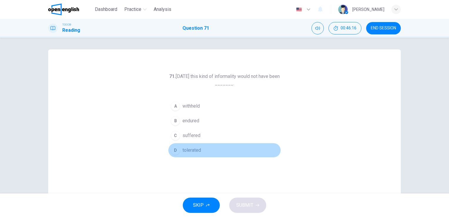
click at [195, 149] on span "tolerated" at bounding box center [191, 149] width 18 height 7
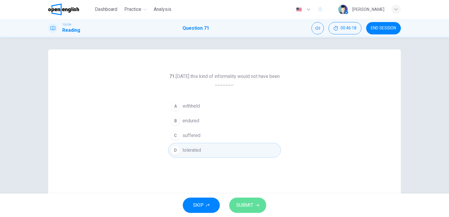
click at [247, 205] on span "SUBMIT" at bounding box center [244, 205] width 17 height 8
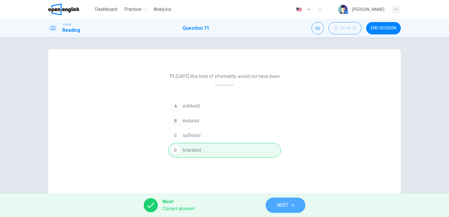
click at [276, 205] on button "NEXT" at bounding box center [285, 204] width 40 height 15
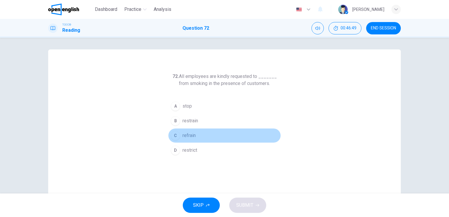
click at [184, 136] on span "refrain" at bounding box center [188, 135] width 13 height 7
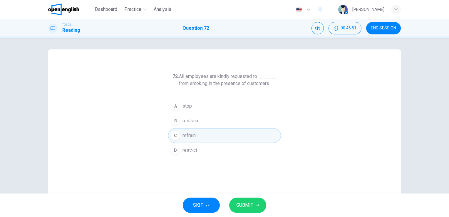
click at [246, 207] on span "SUBMIT" at bounding box center [244, 205] width 17 height 8
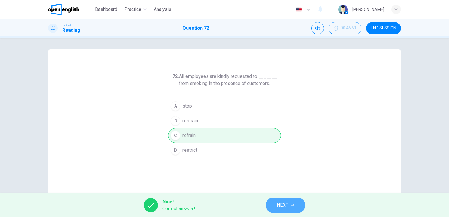
click at [288, 206] on span "NEXT" at bounding box center [282, 205] width 11 height 8
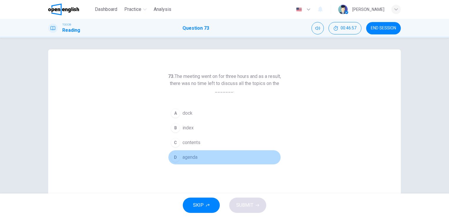
click at [187, 156] on span "agenda" at bounding box center [189, 157] width 15 height 7
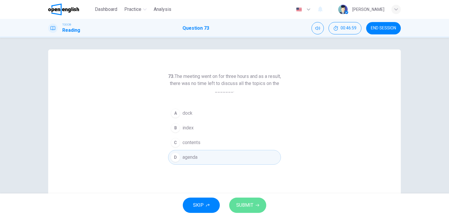
click at [247, 208] on span "SUBMIT" at bounding box center [244, 205] width 17 height 8
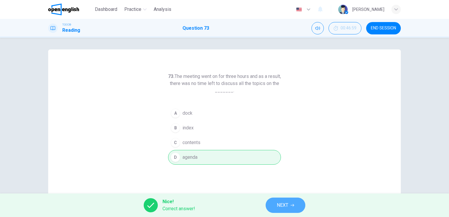
click at [284, 206] on span "NEXT" at bounding box center [282, 205] width 11 height 8
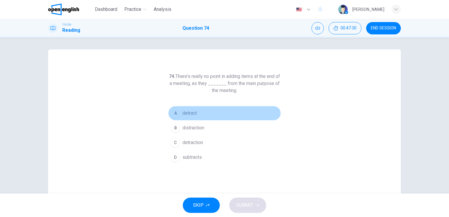
click at [173, 112] on div "A" at bounding box center [175, 112] width 9 height 9
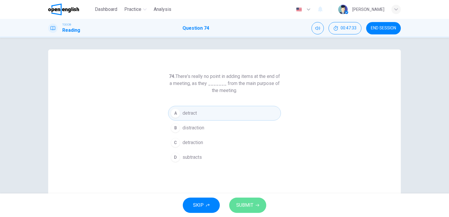
click at [250, 205] on span "SUBMIT" at bounding box center [244, 205] width 17 height 8
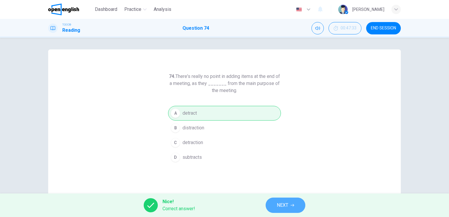
click at [275, 205] on button "NEXT" at bounding box center [285, 204] width 40 height 15
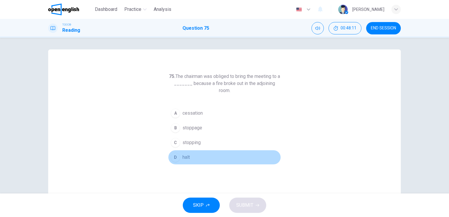
click at [174, 156] on div "D" at bounding box center [175, 156] width 9 height 9
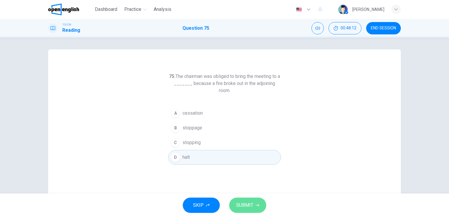
click at [243, 204] on span "SUBMIT" at bounding box center [244, 205] width 17 height 8
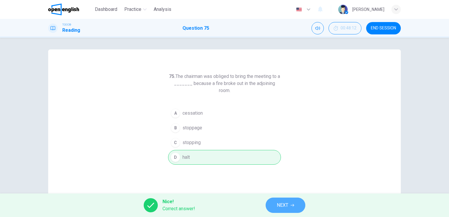
click at [276, 205] on button "NEXT" at bounding box center [285, 204] width 40 height 15
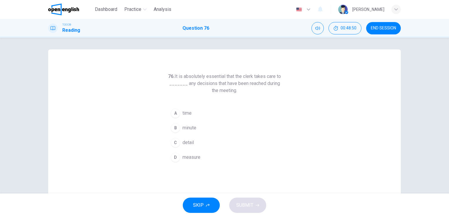
click at [172, 129] on div "B" at bounding box center [175, 127] width 9 height 9
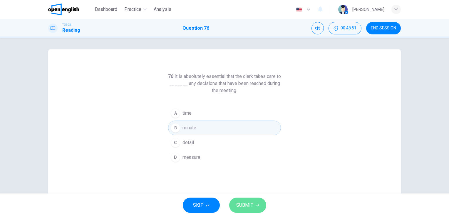
click at [241, 204] on span "SUBMIT" at bounding box center [244, 205] width 17 height 8
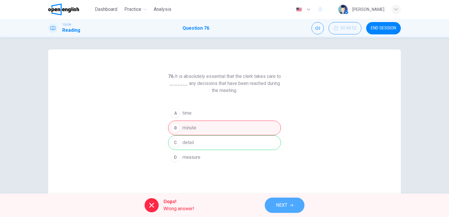
click at [283, 208] on span "NEXT" at bounding box center [281, 205] width 11 height 8
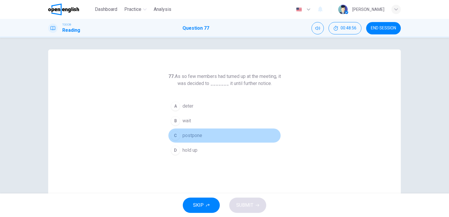
click at [201, 136] on button "C postpone" at bounding box center [224, 135] width 113 height 15
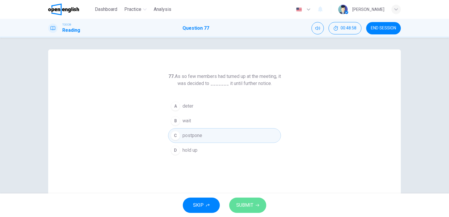
click at [240, 208] on span "SUBMIT" at bounding box center [244, 205] width 17 height 8
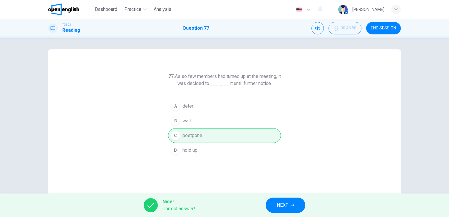
click at [288, 201] on span "NEXT" at bounding box center [282, 205] width 11 height 8
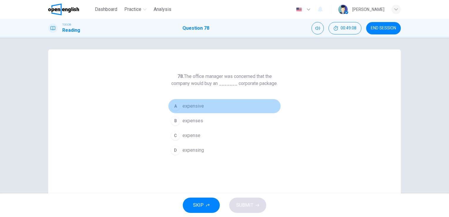
click at [200, 107] on span "expensive" at bounding box center [192, 105] width 21 height 7
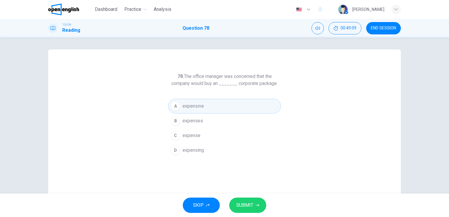
click at [249, 207] on span "SUBMIT" at bounding box center [244, 205] width 17 height 8
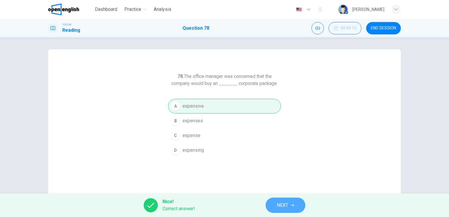
click at [285, 205] on span "NEXT" at bounding box center [282, 205] width 11 height 8
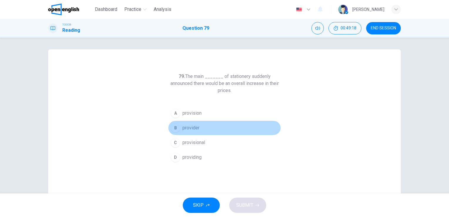
click at [198, 126] on button "B provider" at bounding box center [224, 127] width 113 height 15
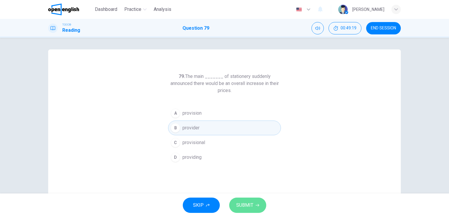
click at [242, 204] on span "SUBMIT" at bounding box center [244, 205] width 17 height 8
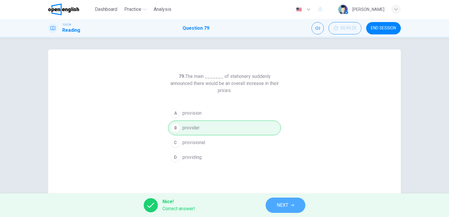
click at [285, 206] on span "NEXT" at bounding box center [282, 205] width 11 height 8
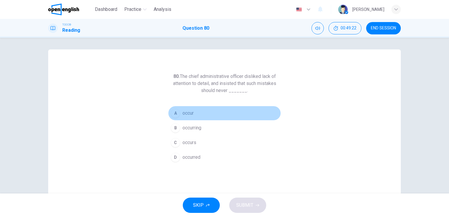
click at [191, 116] on span "occur" at bounding box center [187, 113] width 11 height 7
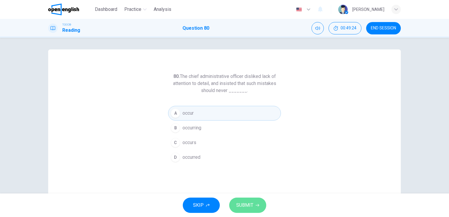
click at [243, 203] on span "SUBMIT" at bounding box center [244, 205] width 17 height 8
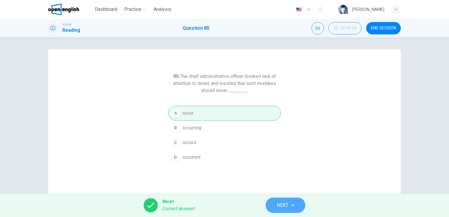
click at [287, 204] on span "NEXT" at bounding box center [282, 205] width 11 height 8
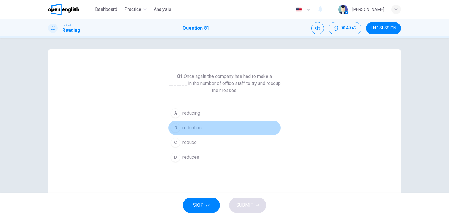
click at [191, 131] on span "reduction" at bounding box center [191, 127] width 19 height 7
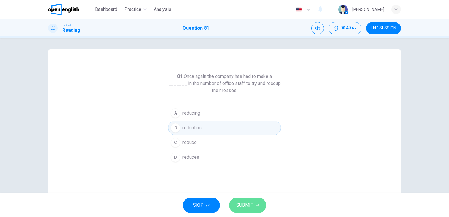
click at [244, 205] on span "SUBMIT" at bounding box center [244, 205] width 17 height 8
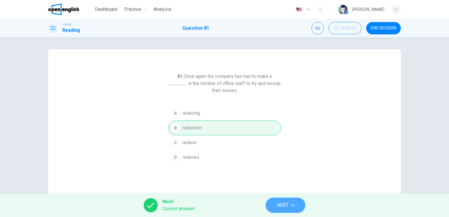
click at [282, 207] on span "NEXT" at bounding box center [282, 205] width 11 height 8
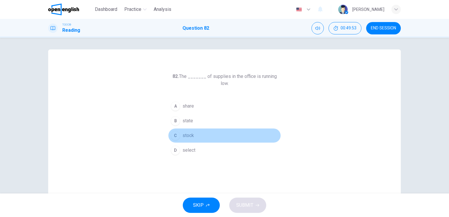
click at [183, 132] on span "stock" at bounding box center [187, 135] width 11 height 7
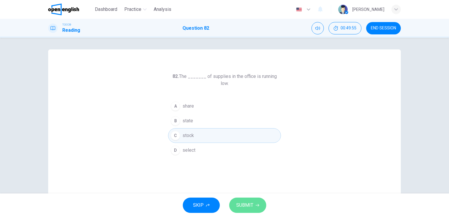
click at [249, 208] on span "SUBMIT" at bounding box center [244, 205] width 17 height 8
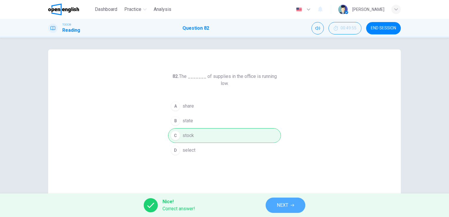
click at [286, 204] on span "NEXT" at bounding box center [282, 205] width 11 height 8
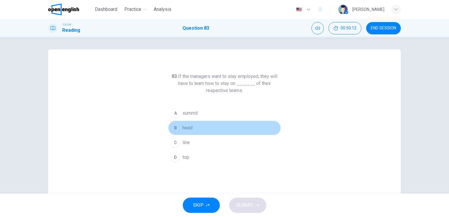
click at [173, 127] on div "B" at bounding box center [175, 127] width 9 height 9
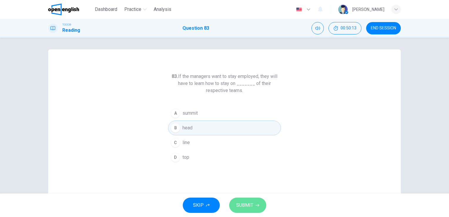
click at [240, 206] on span "SUBMIT" at bounding box center [244, 205] width 17 height 8
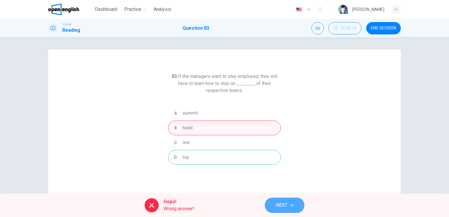
click at [284, 203] on span "NEXT" at bounding box center [281, 205] width 11 height 8
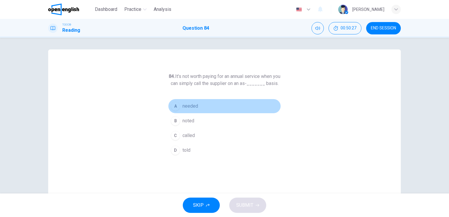
click at [185, 110] on span "needed" at bounding box center [190, 105] width 16 height 7
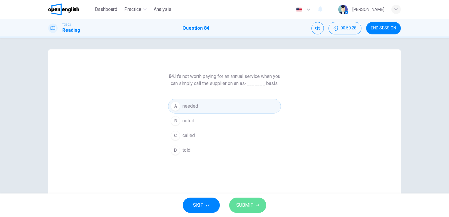
click at [244, 206] on span "SUBMIT" at bounding box center [244, 205] width 17 height 8
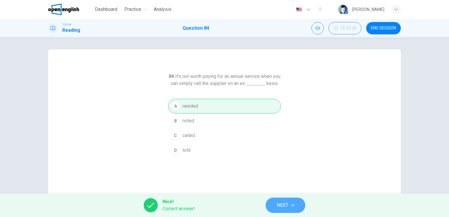
click at [289, 203] on button "NEXT" at bounding box center [285, 204] width 40 height 15
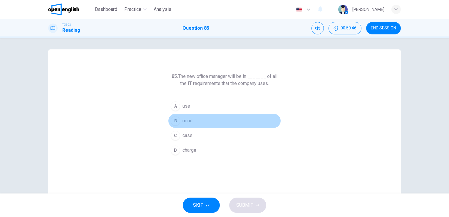
click at [176, 122] on div "B" at bounding box center [175, 120] width 9 height 9
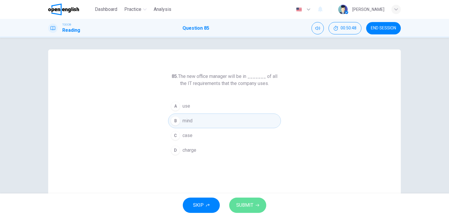
click at [242, 203] on span "SUBMIT" at bounding box center [244, 205] width 17 height 8
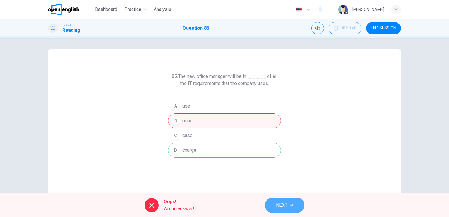
click at [285, 205] on span "NEXT" at bounding box center [281, 205] width 11 height 8
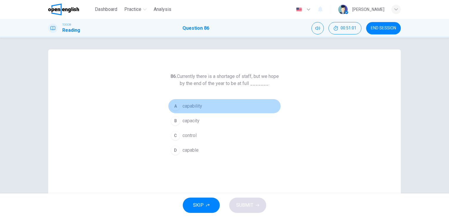
click at [188, 106] on span "capability" at bounding box center [192, 105] width 20 height 7
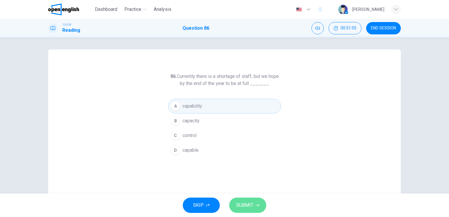
click at [252, 206] on span "SUBMIT" at bounding box center [244, 205] width 17 height 8
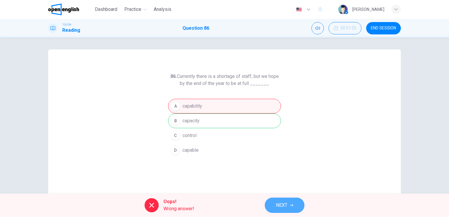
click at [278, 208] on span "NEXT" at bounding box center [281, 205] width 11 height 8
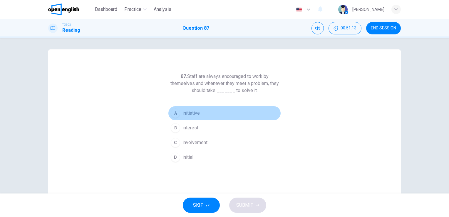
click at [185, 109] on button "A initiative" at bounding box center [224, 113] width 113 height 15
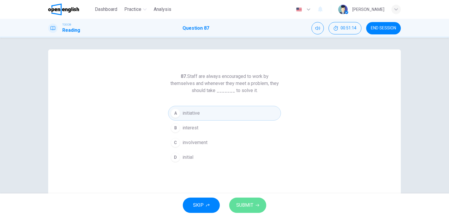
click at [243, 204] on span "SUBMIT" at bounding box center [244, 205] width 17 height 8
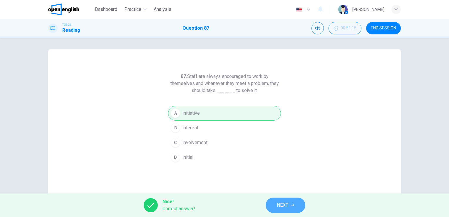
click at [284, 205] on span "NEXT" at bounding box center [282, 205] width 11 height 8
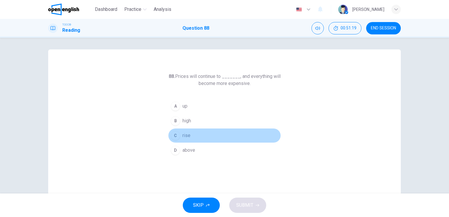
click at [190, 137] on button "C rise" at bounding box center [224, 135] width 113 height 15
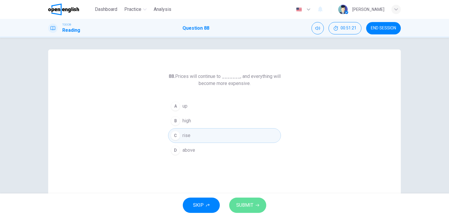
click at [246, 210] on button "SUBMIT" at bounding box center [247, 204] width 37 height 15
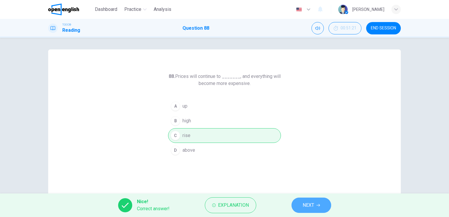
click at [307, 207] on span "NEXT" at bounding box center [307, 205] width 11 height 8
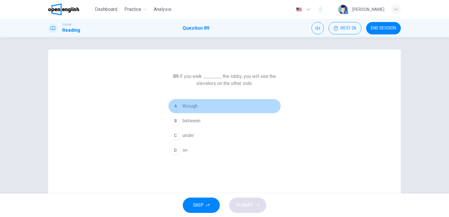
click at [182, 107] on span "through" at bounding box center [189, 105] width 15 height 7
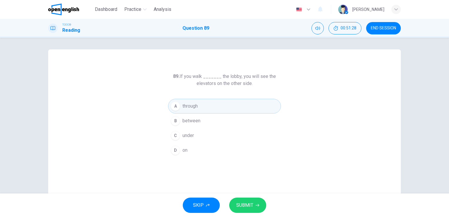
click at [242, 204] on span "SUBMIT" at bounding box center [244, 205] width 17 height 8
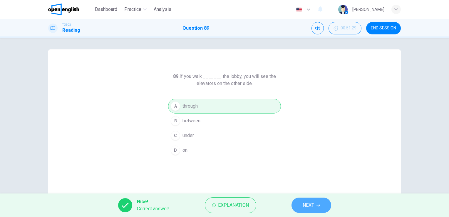
click at [305, 208] on span "NEXT" at bounding box center [307, 205] width 11 height 8
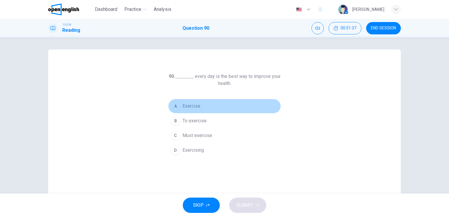
click at [205, 107] on button "A Exercise" at bounding box center [224, 106] width 113 height 15
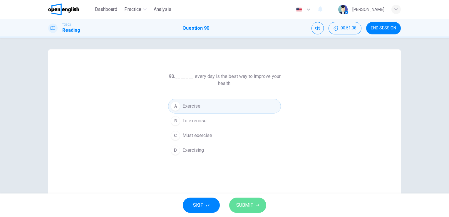
click at [242, 206] on span "SUBMIT" at bounding box center [244, 205] width 17 height 8
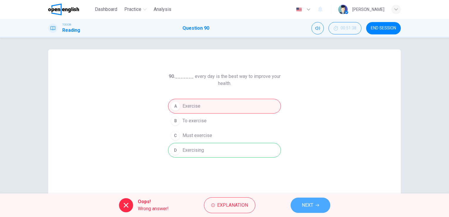
click at [309, 203] on span "NEXT" at bounding box center [307, 205] width 11 height 8
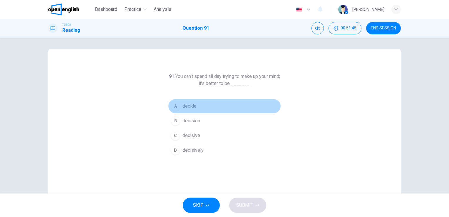
click at [173, 105] on div "A" at bounding box center [175, 105] width 9 height 9
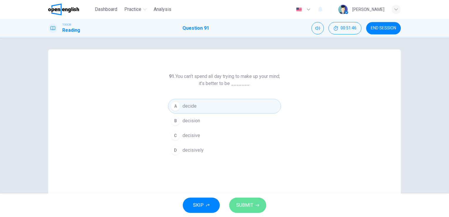
click at [245, 203] on span "SUBMIT" at bounding box center [244, 205] width 17 height 8
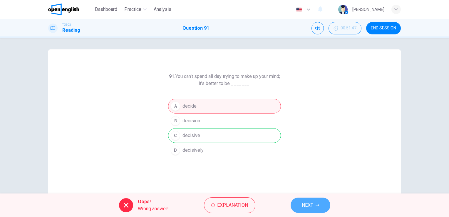
click at [306, 203] on span "NEXT" at bounding box center [307, 205] width 11 height 8
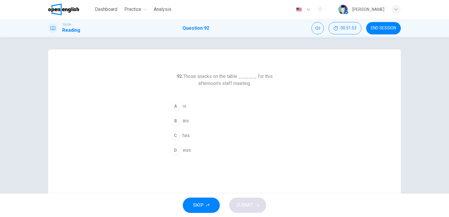
click at [188, 122] on button "B are" at bounding box center [224, 120] width 113 height 15
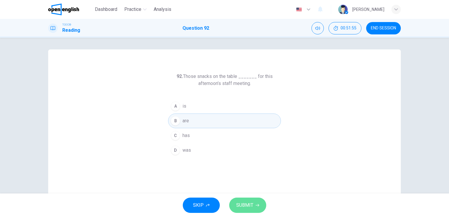
click at [247, 206] on span "SUBMIT" at bounding box center [244, 205] width 17 height 8
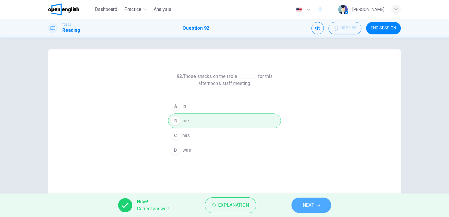
click at [301, 206] on button "NEXT" at bounding box center [311, 204] width 40 height 15
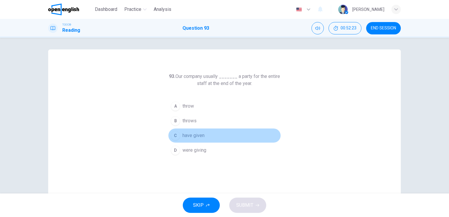
click at [196, 134] on span "have given" at bounding box center [193, 135] width 22 height 7
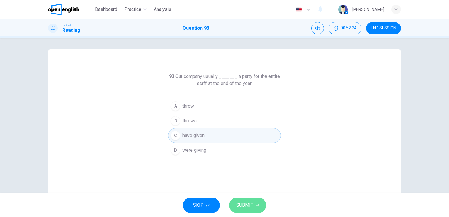
click at [247, 201] on span "SUBMIT" at bounding box center [244, 205] width 17 height 8
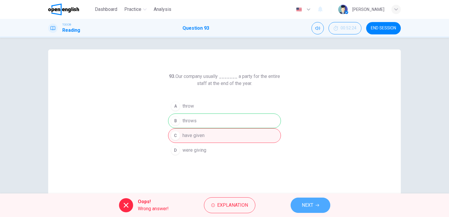
click at [307, 204] on span "NEXT" at bounding box center [307, 205] width 11 height 8
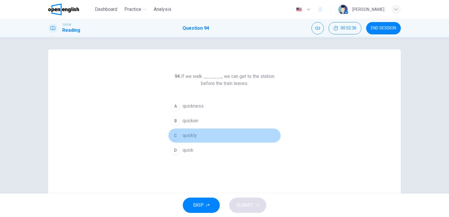
click at [191, 138] on span "quickly" at bounding box center [189, 135] width 14 height 7
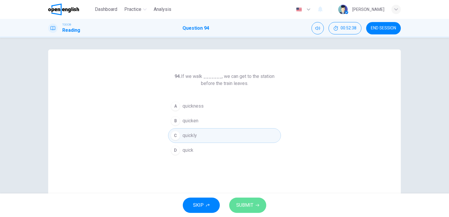
click at [239, 202] on span "SUBMIT" at bounding box center [244, 205] width 17 height 8
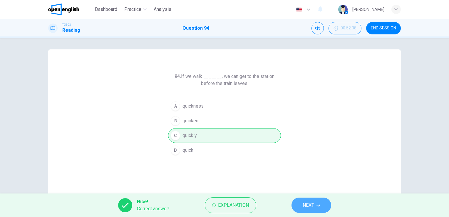
click at [306, 206] on span "NEXT" at bounding box center [307, 205] width 11 height 8
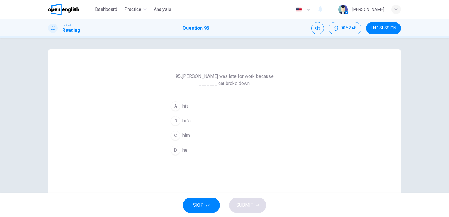
click at [184, 107] on span "his" at bounding box center [185, 105] width 6 height 7
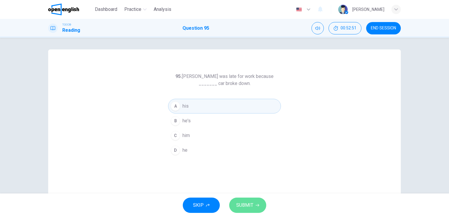
click at [237, 206] on span "SUBMIT" at bounding box center [244, 205] width 17 height 8
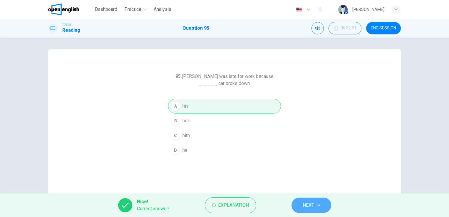
click at [300, 205] on button "NEXT" at bounding box center [311, 204] width 40 height 15
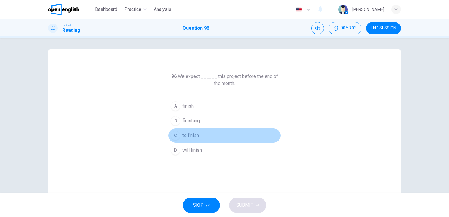
click at [190, 137] on span "to finish" at bounding box center [190, 135] width 16 height 7
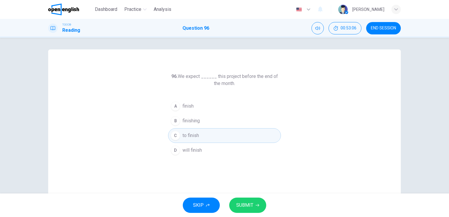
click at [247, 201] on span "SUBMIT" at bounding box center [244, 205] width 17 height 8
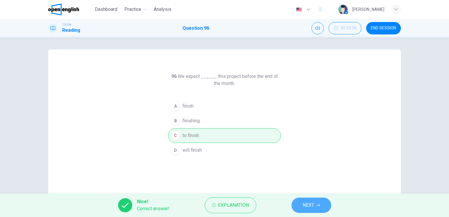
click at [313, 208] on span "NEXT" at bounding box center [307, 205] width 11 height 8
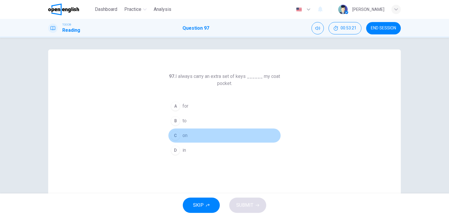
click at [182, 139] on button "C on" at bounding box center [224, 135] width 113 height 15
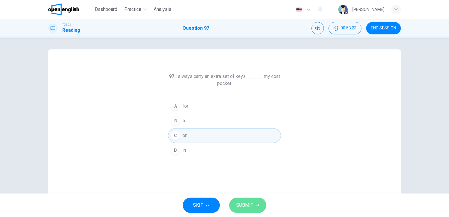
click at [242, 206] on span "SUBMIT" at bounding box center [244, 205] width 17 height 8
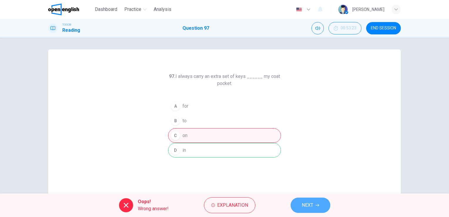
click at [313, 206] on button "NEXT" at bounding box center [310, 204] width 40 height 15
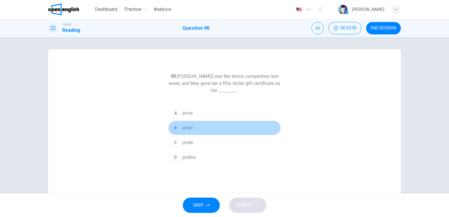
click at [187, 128] on span "prize" at bounding box center [187, 127] width 11 height 7
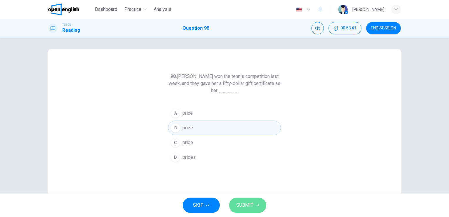
click at [247, 204] on span "SUBMIT" at bounding box center [244, 205] width 17 height 8
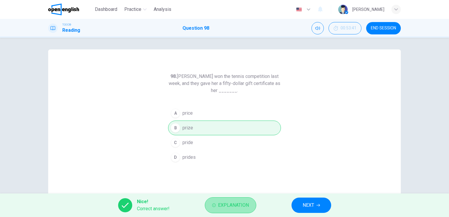
click at [231, 206] on span "Explanation" at bounding box center [233, 205] width 31 height 8
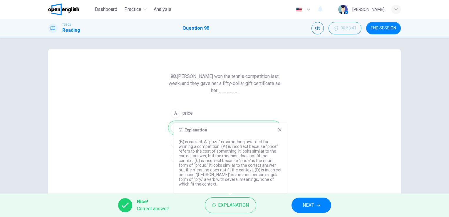
click at [279, 130] on icon at bounding box center [279, 129] width 3 height 3
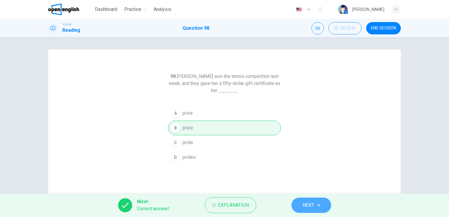
click at [311, 203] on span "NEXT" at bounding box center [307, 205] width 11 height 8
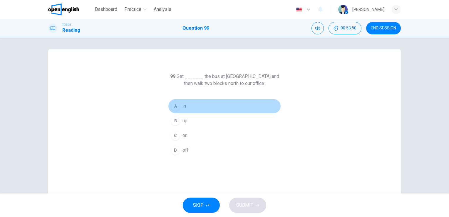
click at [195, 107] on button "A in" at bounding box center [224, 106] width 113 height 15
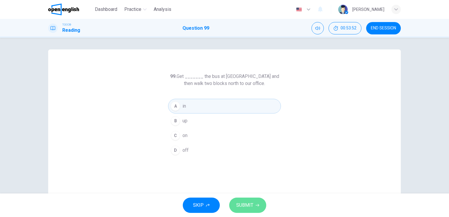
click at [244, 205] on span "SUBMIT" at bounding box center [244, 205] width 17 height 8
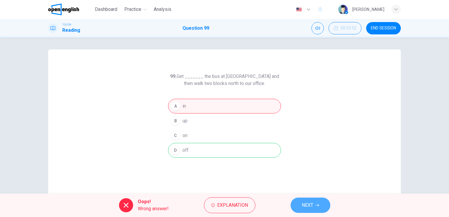
click at [305, 205] on span "NEXT" at bounding box center [307, 205] width 11 height 8
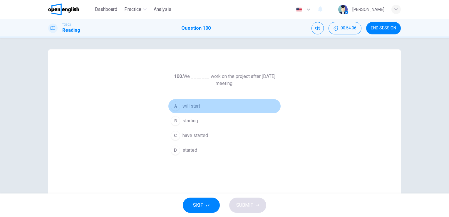
click at [187, 106] on span "will start" at bounding box center [191, 105] width 18 height 7
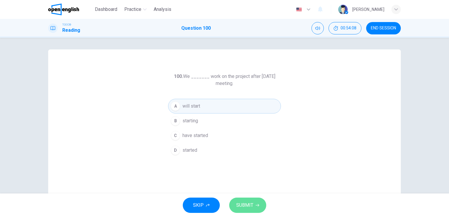
click at [244, 205] on span "SUBMIT" at bounding box center [244, 205] width 17 height 8
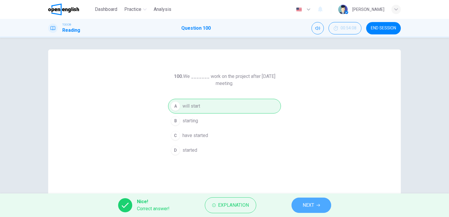
click at [305, 203] on span "NEXT" at bounding box center [307, 205] width 11 height 8
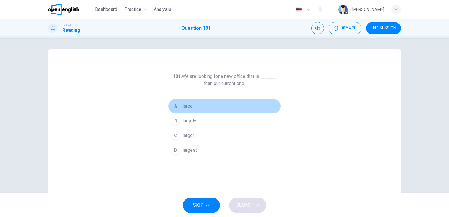
click at [182, 104] on span "large" at bounding box center [187, 105] width 10 height 7
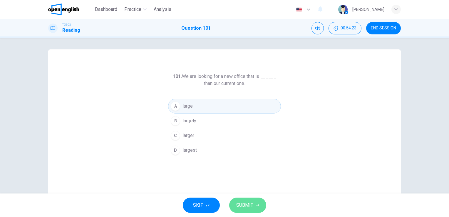
click at [250, 204] on span "SUBMIT" at bounding box center [244, 205] width 17 height 8
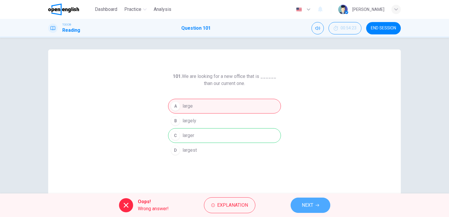
click at [308, 206] on span "NEXT" at bounding box center [307, 205] width 11 height 8
